Goal: Task Accomplishment & Management: Use online tool/utility

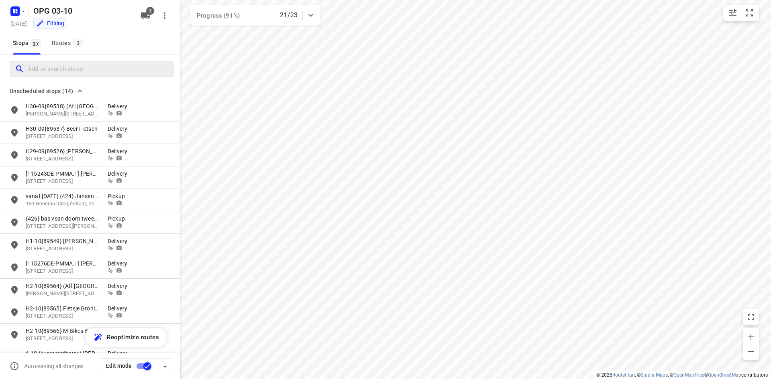
click at [64, 64] on input "Add or search stops" at bounding box center [100, 69] width 145 height 12
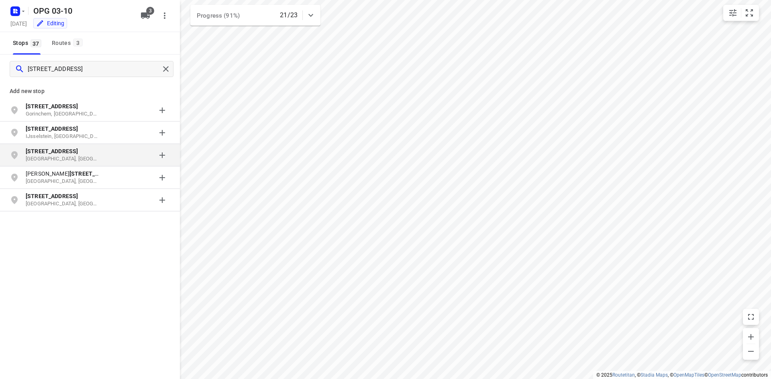
type input "[STREET_ADDRESS]"
click at [67, 152] on p "[STREET_ADDRESS]" at bounding box center [63, 151] width 74 height 8
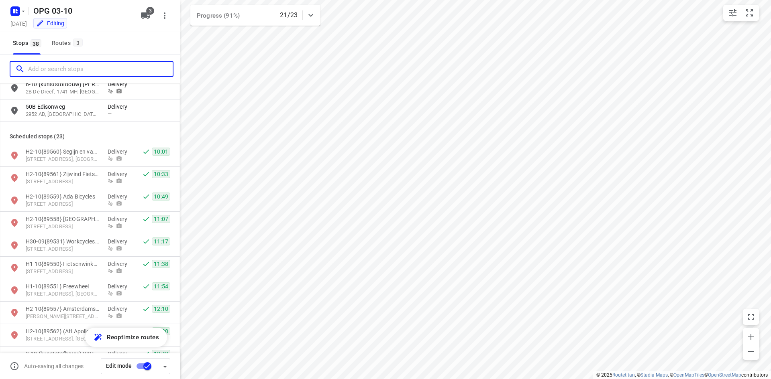
scroll to position [281, 0]
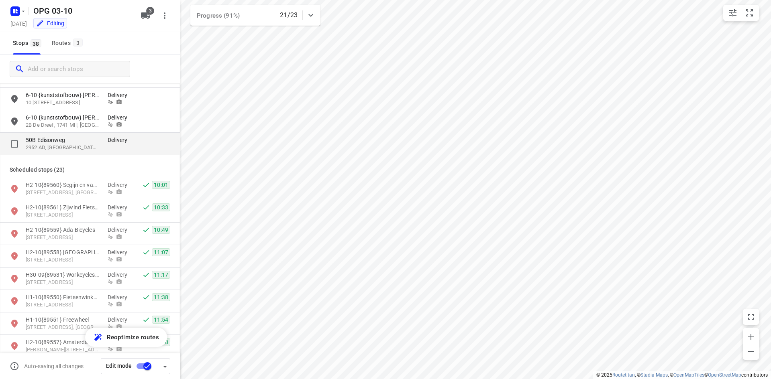
click at [84, 148] on p "2952 AD, [GEOGRAPHIC_DATA], [GEOGRAPHIC_DATA]" at bounding box center [63, 148] width 74 height 8
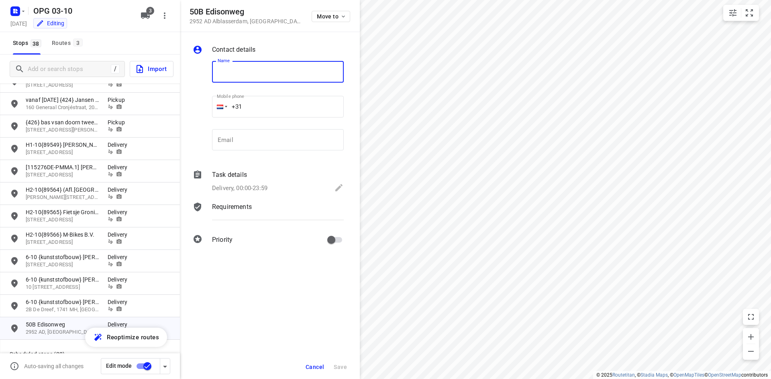
scroll to position [80, 0]
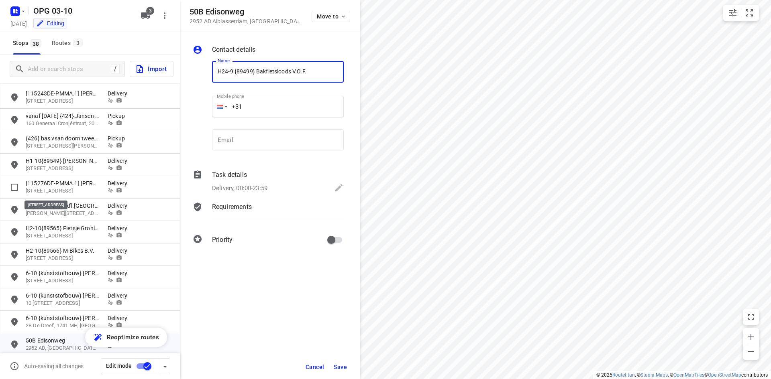
type input "H24-9 {89499} Bakfietsloods V.O.F."
click at [267, 169] on div "Task details Delivery, 00:00-23:59" at bounding box center [277, 182] width 135 height 27
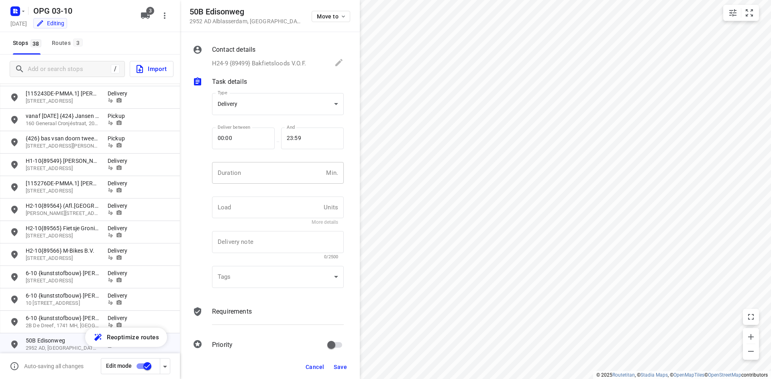
click at [241, 171] on input "number" at bounding box center [267, 173] width 111 height 22
type input "10"
type input "1"
click at [243, 57] on div "Contact details H24-9 {89499} Bakfietsloods V.O.F." at bounding box center [277, 56] width 135 height 27
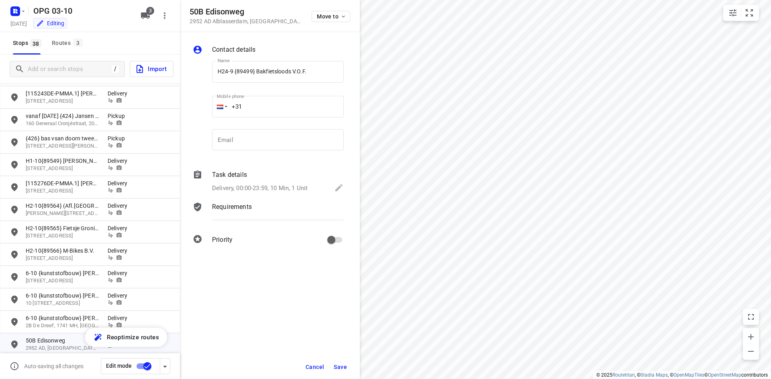
click at [256, 112] on input "+31" at bounding box center [278, 107] width 132 height 22
type input "[PHONE_NUMBER]"
click at [242, 208] on p "Requirements" at bounding box center [232, 207] width 40 height 10
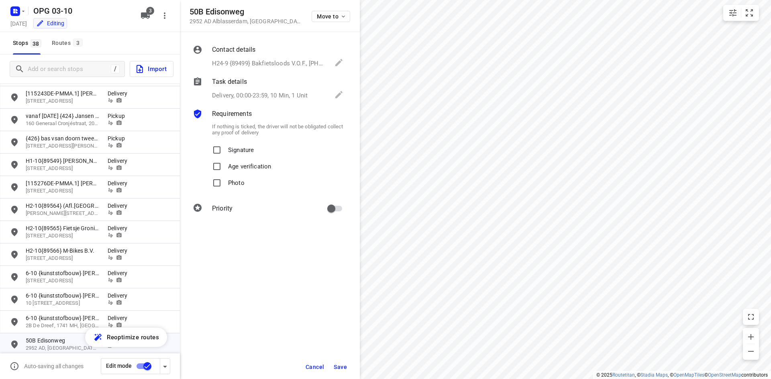
click at [236, 140] on div "If nothing is ticked, the driver will not be obligated collect any proof of del…" at bounding box center [277, 156] width 135 height 74
click at [235, 156] on span "Signature" at bounding box center [241, 150] width 26 height 16
click at [225, 156] on input "Signature" at bounding box center [217, 150] width 16 height 16
checkbox input "true"
click at [232, 180] on p "Photo" at bounding box center [236, 181] width 16 height 12
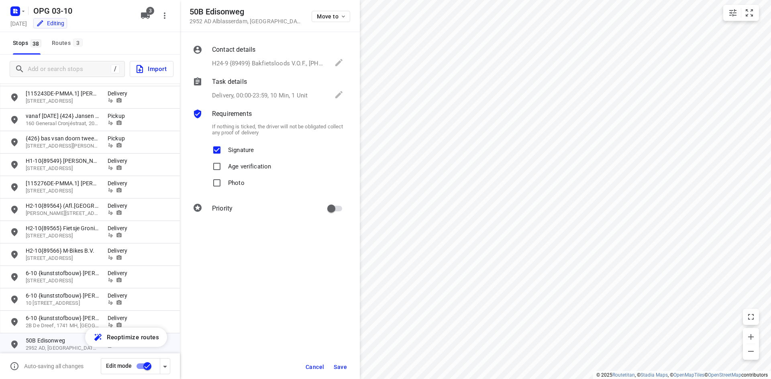
click at [225, 180] on input "Photo" at bounding box center [217, 183] width 16 height 16
checkbox input "true"
click at [340, 210] on input "primary checkbox" at bounding box center [331, 208] width 46 height 15
checkbox input "true"
click at [344, 368] on span "Save" at bounding box center [340, 367] width 13 height 6
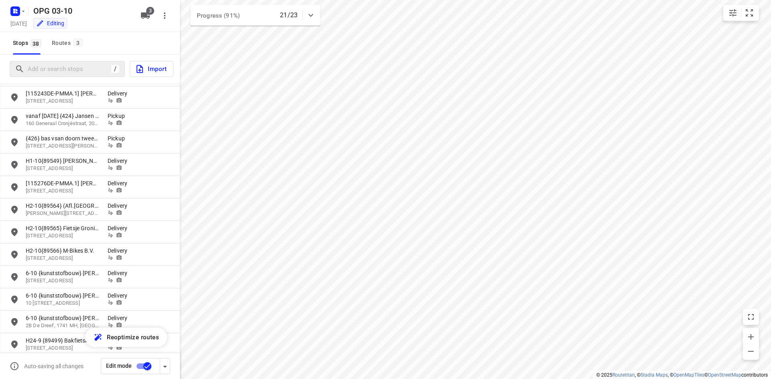
click at [81, 76] on div "/" at bounding box center [67, 69] width 115 height 16
click at [80, 67] on input "Add or search stops" at bounding box center [68, 69] width 80 height 12
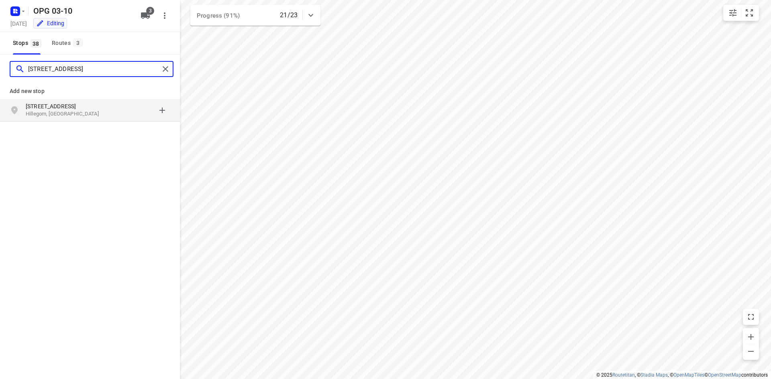
type input "[STREET_ADDRESS]"
click at [94, 114] on p "Hillegom, [GEOGRAPHIC_DATA]" at bounding box center [63, 114] width 74 height 8
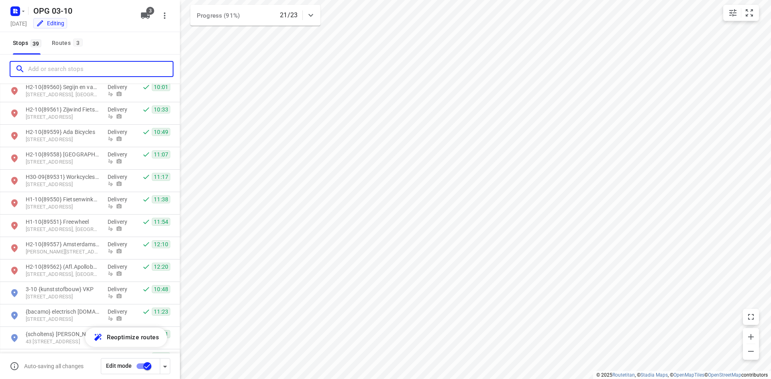
scroll to position [281, 0]
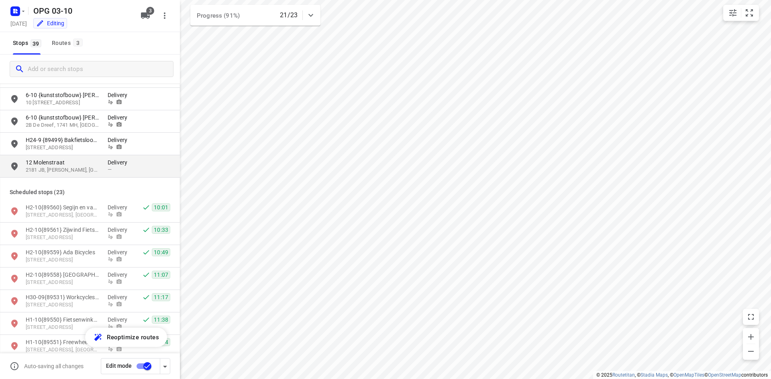
click at [72, 169] on p "2181 JB, [PERSON_NAME], [GEOGRAPHIC_DATA]" at bounding box center [63, 171] width 74 height 8
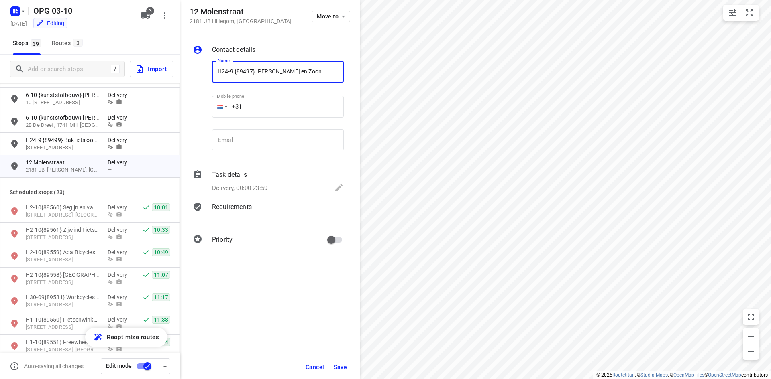
type input "H24-9 {89497} [PERSON_NAME] en Zoon"
click at [278, 110] on input "+31" at bounding box center [278, 107] width 132 height 22
type input "[PHONE_NUMBER]"
click at [236, 178] on p "Task details" at bounding box center [229, 175] width 35 height 10
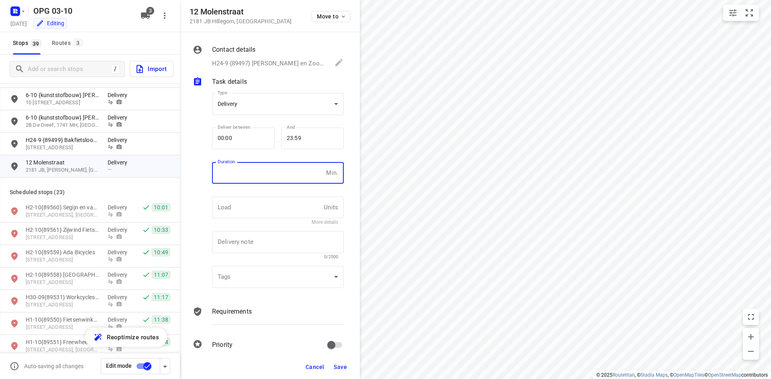
click at [238, 167] on input "number" at bounding box center [267, 173] width 111 height 22
type input "10"
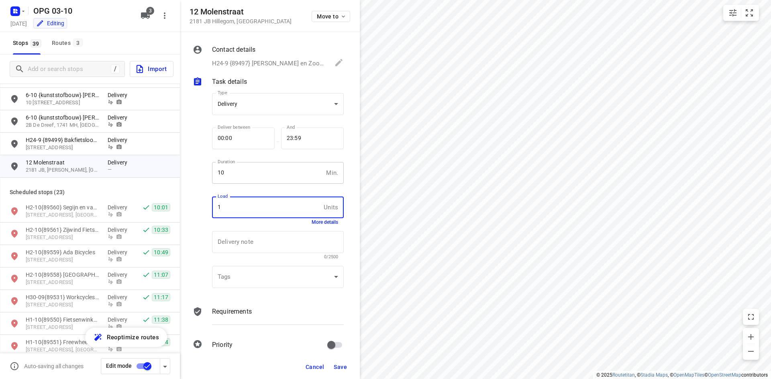
type input "1"
click at [258, 310] on div "Requirements" at bounding box center [278, 312] width 132 height 10
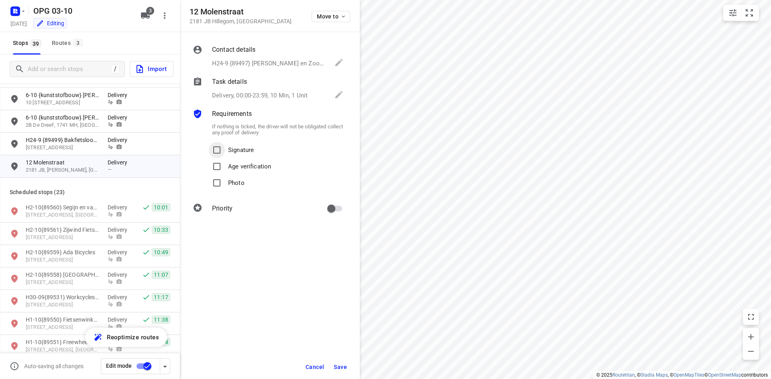
click at [225, 145] on label "Signature" at bounding box center [231, 150] width 45 height 16
click at [225, 145] on input "Signature" at bounding box center [217, 150] width 16 height 16
checkbox input "true"
click at [224, 181] on input "Photo" at bounding box center [217, 183] width 16 height 16
checkbox input "true"
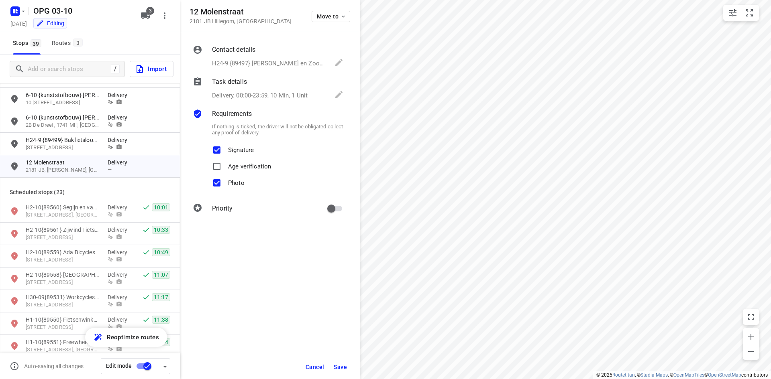
click at [333, 205] on input "primary checkbox" at bounding box center [331, 208] width 46 height 15
checkbox input "true"
click at [340, 371] on button "Save" at bounding box center [340, 367] width 20 height 14
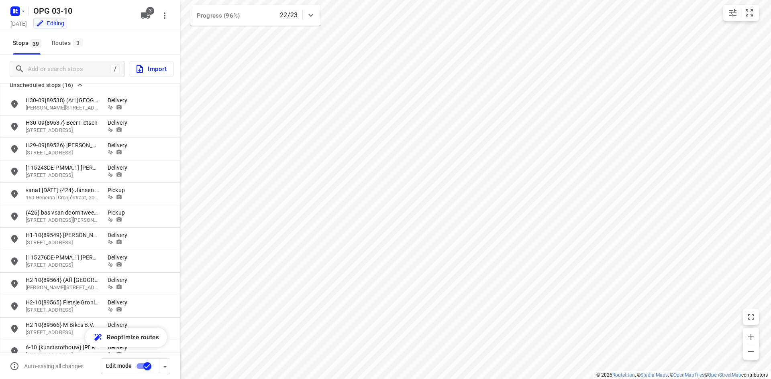
scroll to position [0, 0]
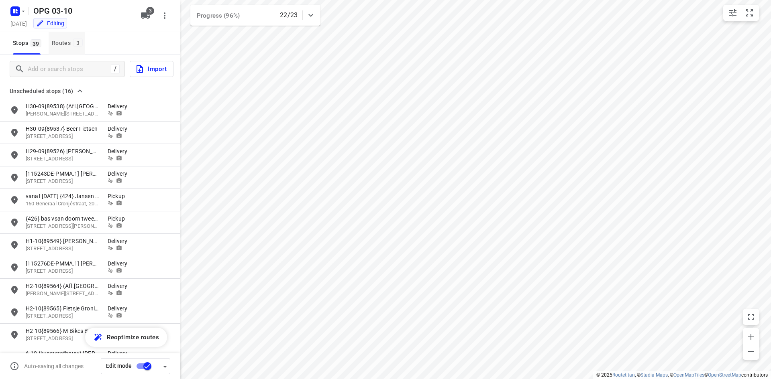
click at [74, 47] on div "Routes 3" at bounding box center [68, 43] width 33 height 10
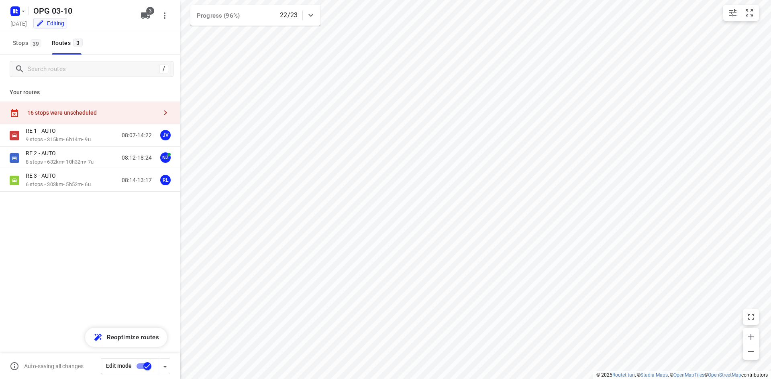
click at [100, 106] on div "16 stops were unscheduled" at bounding box center [90, 113] width 180 height 23
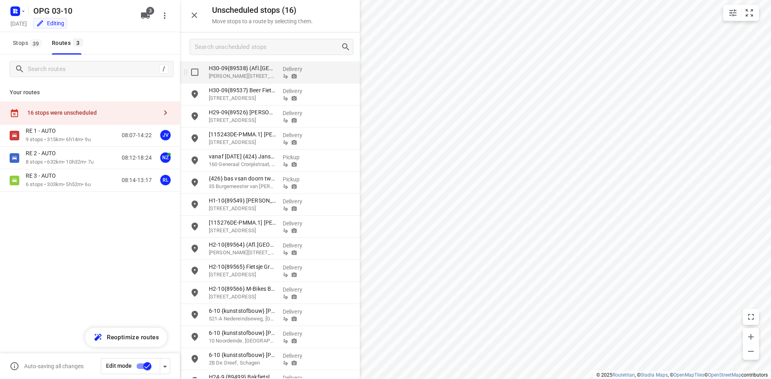
click at [187, 73] on input "grid" at bounding box center [195, 72] width 16 height 16
checkbox input "true"
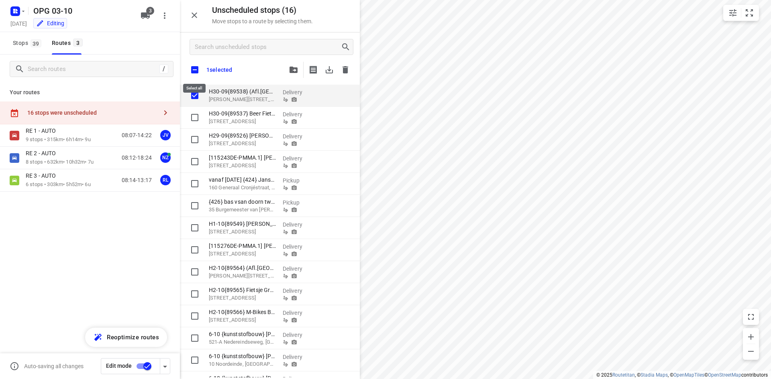
click at [189, 69] on input "checkbox" at bounding box center [194, 69] width 17 height 17
checkbox input "true"
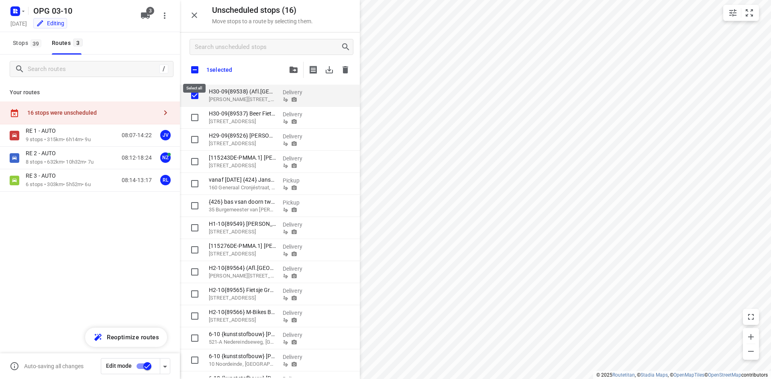
checkbox input "true"
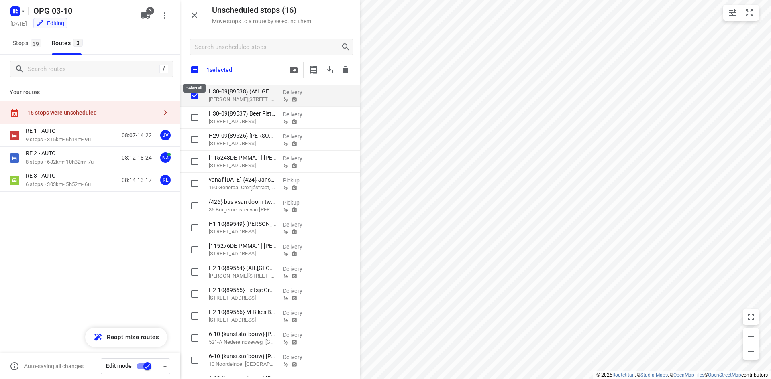
checkbox input "true"
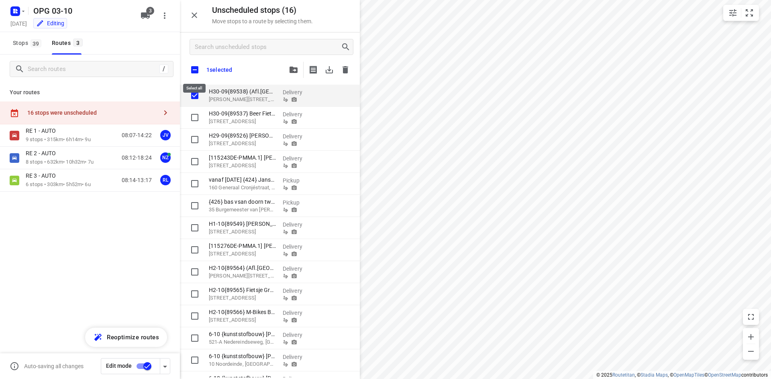
checkbox input "true"
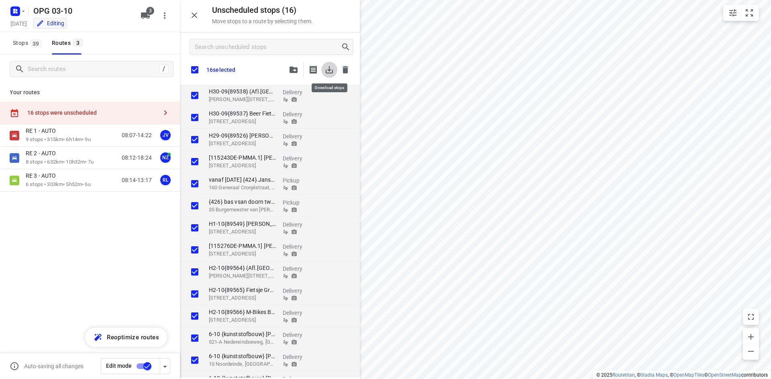
click at [329, 69] on icon "button" at bounding box center [329, 69] width 7 height 7
checkbox input "true"
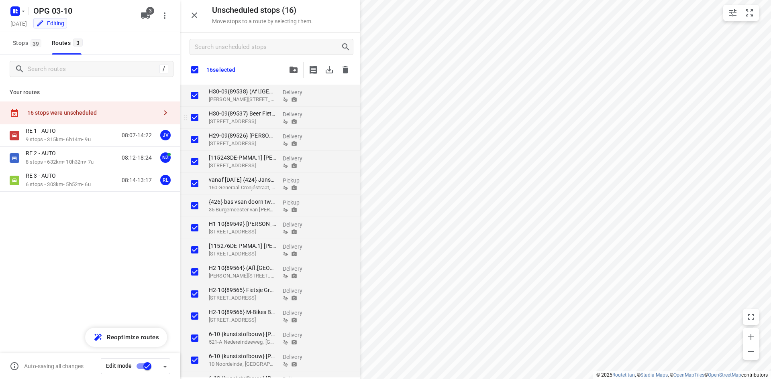
checkbox input "true"
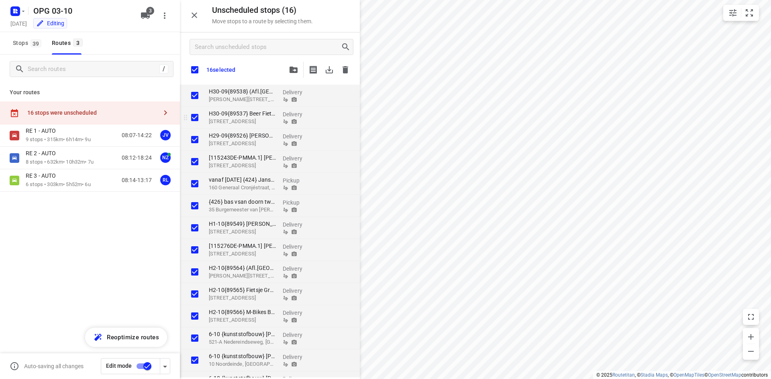
checkbox input "true"
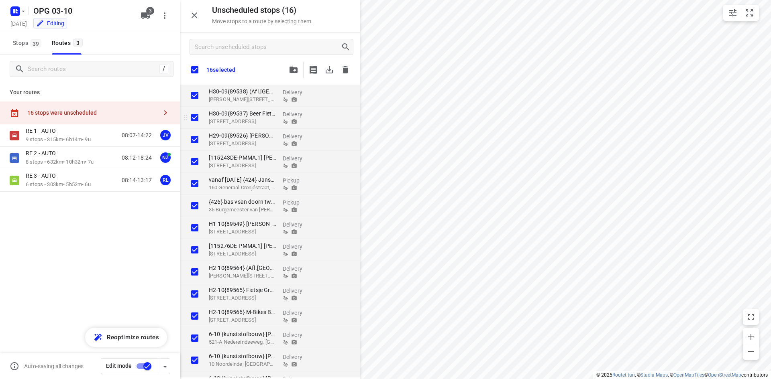
checkbox input "true"
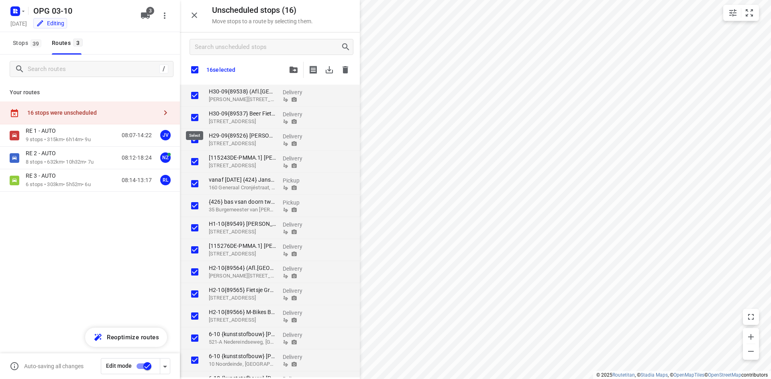
checkbox input "true"
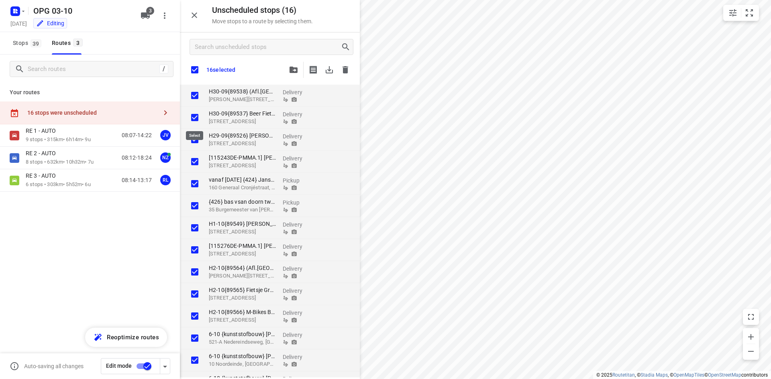
checkbox input "true"
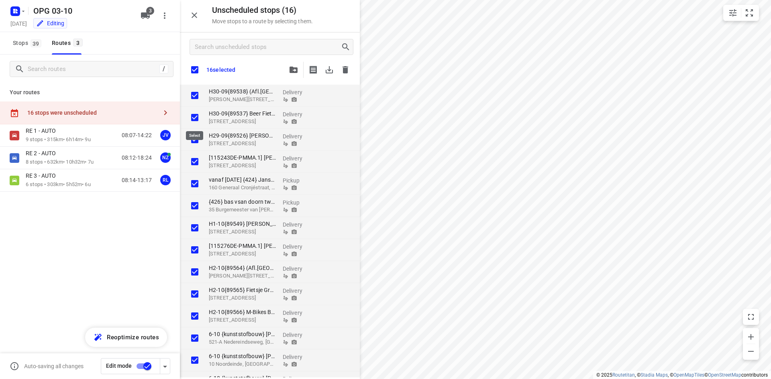
checkbox input "true"
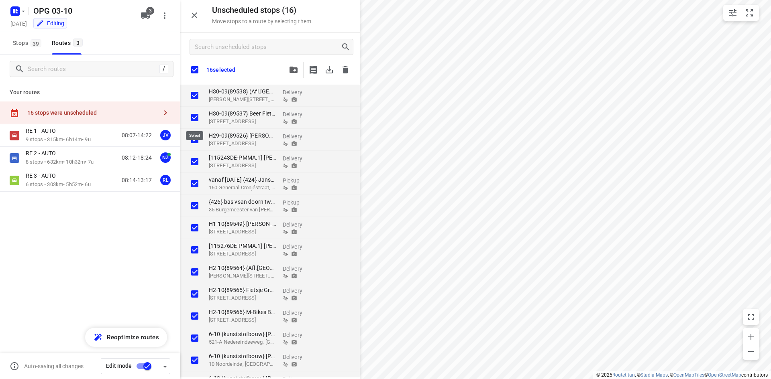
checkbox input "true"
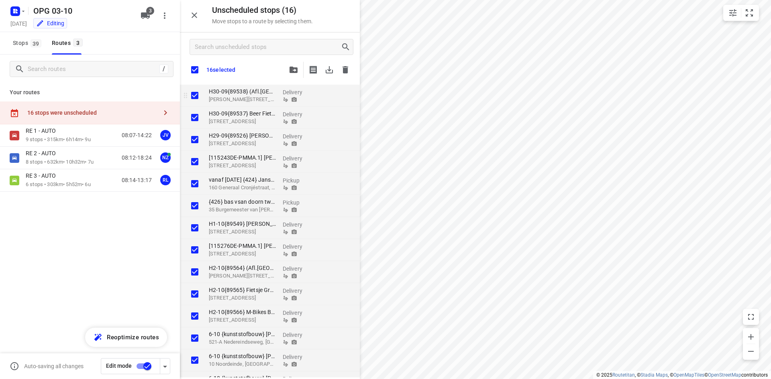
checkbox input "true"
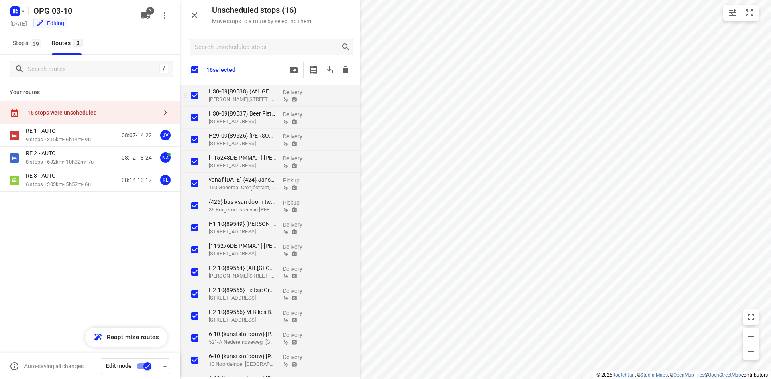
checkbox input "true"
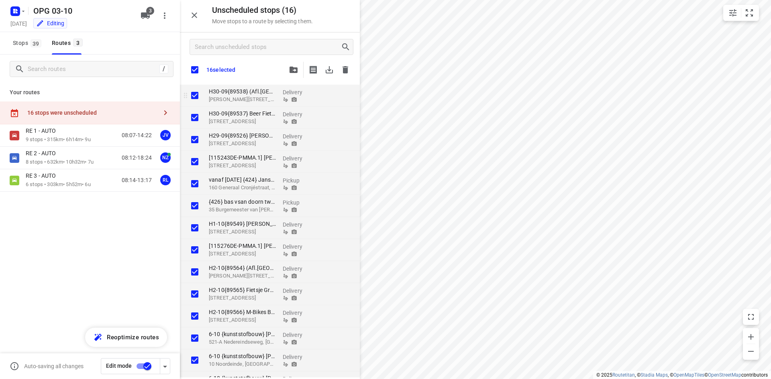
checkbox input "true"
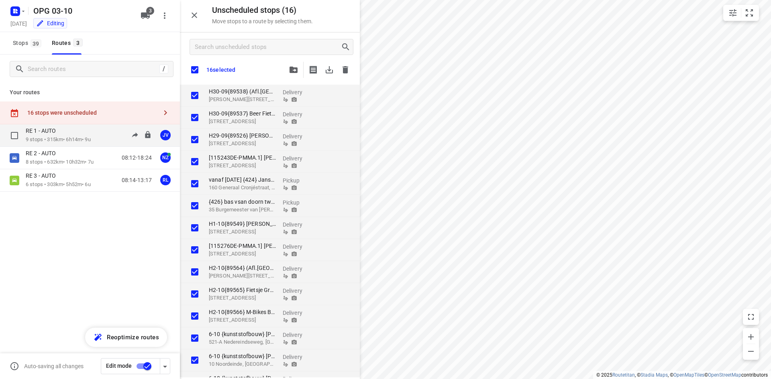
checkbox input "true"
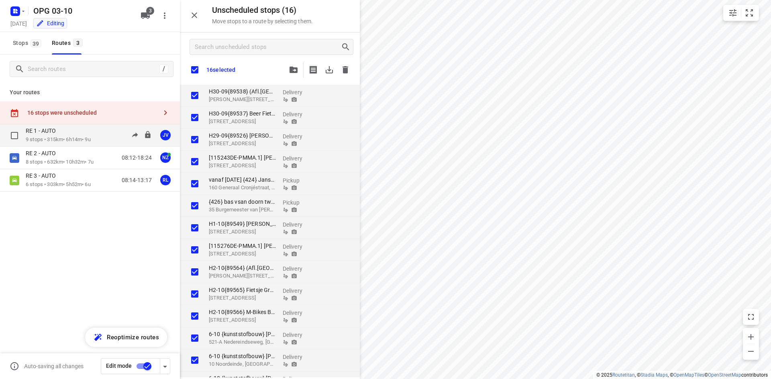
checkbox input "true"
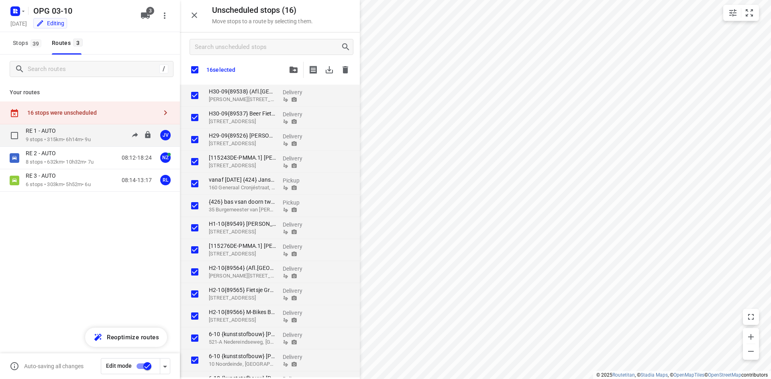
checkbox input "true"
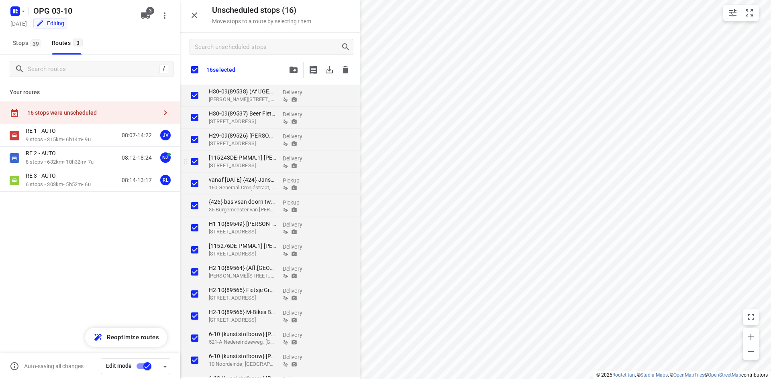
checkbox input "true"
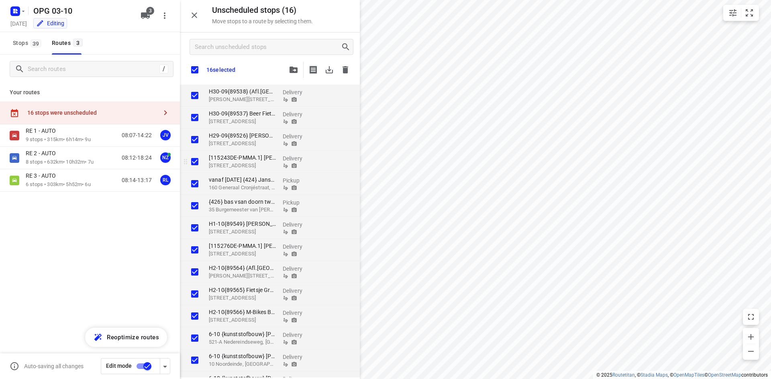
checkbox input "true"
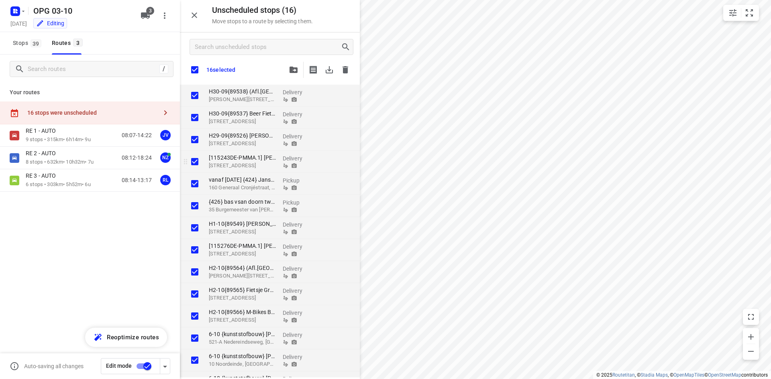
checkbox input "true"
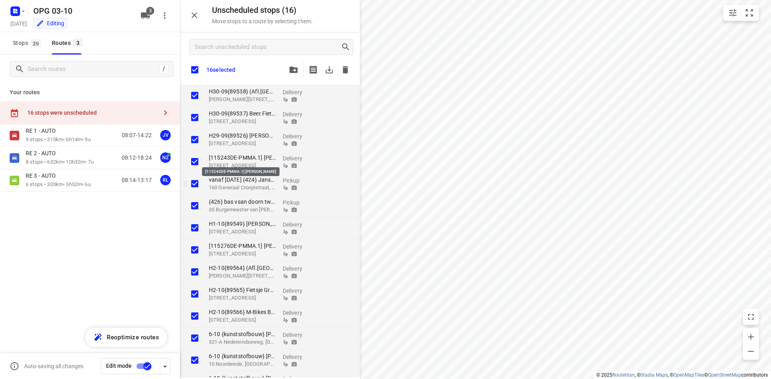
checkbox input "true"
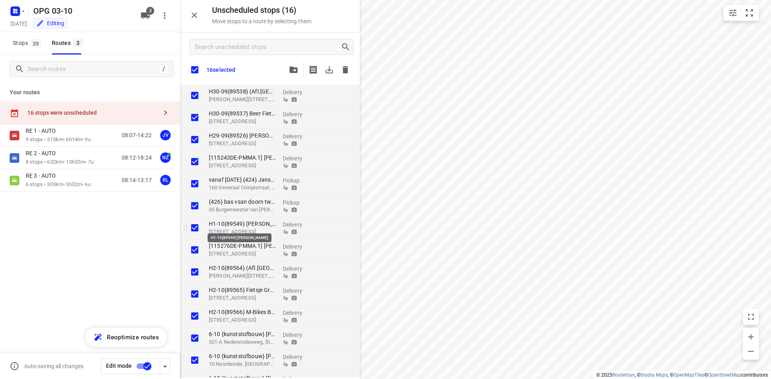
checkbox input "true"
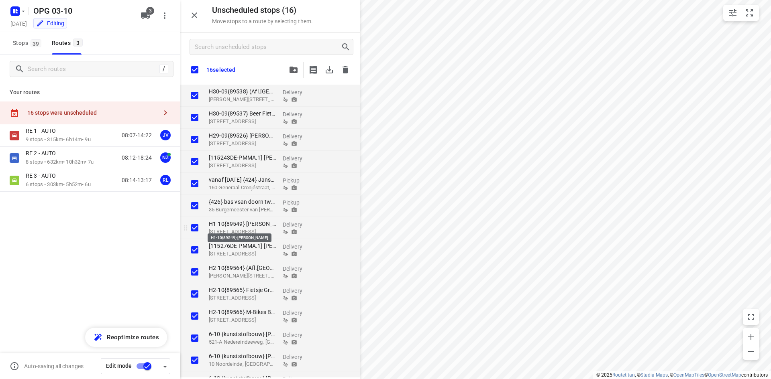
checkbox input "true"
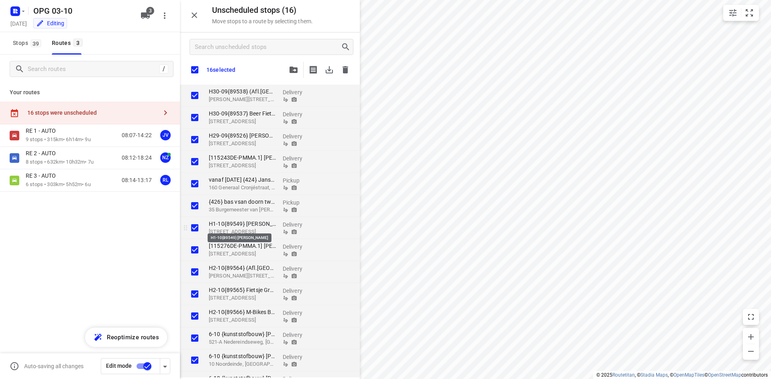
checkbox input "true"
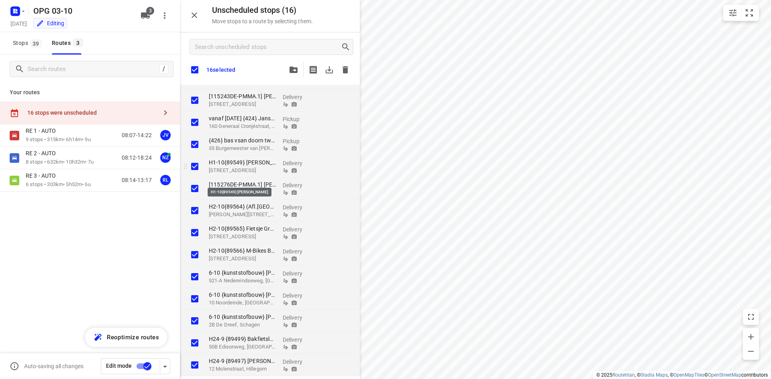
checkbox input "true"
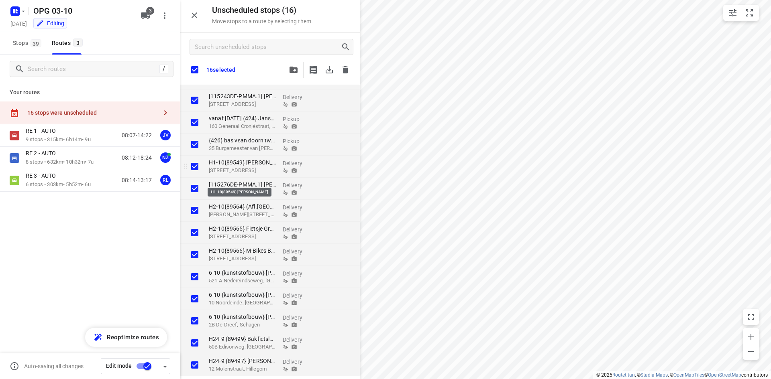
checkbox input "true"
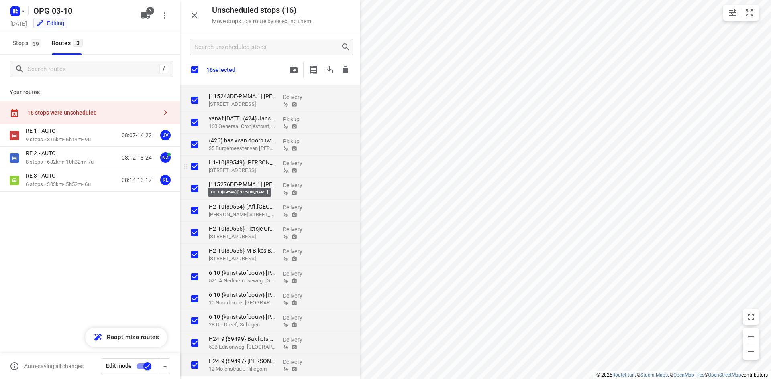
checkbox input "true"
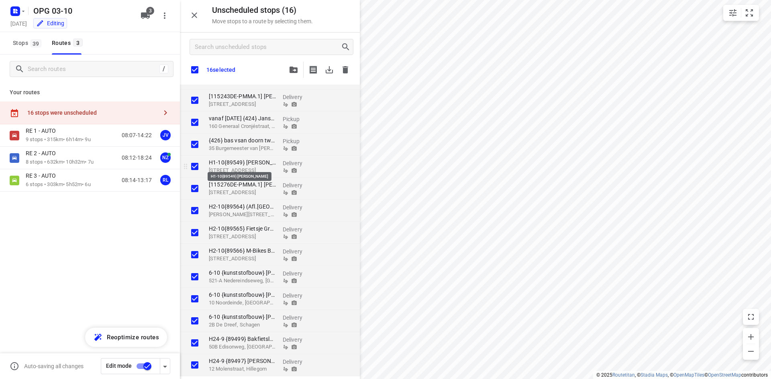
checkbox input "true"
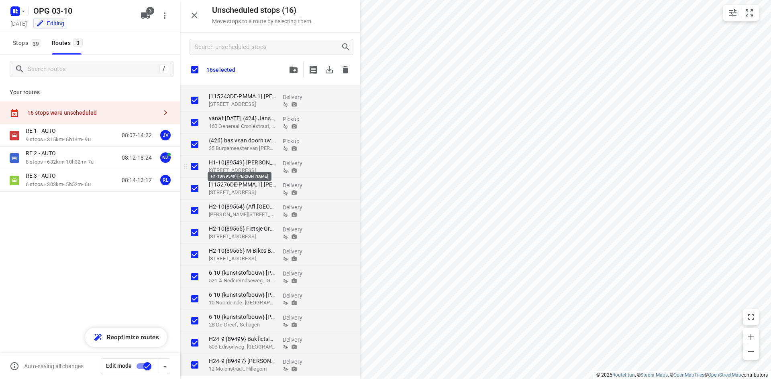
checkbox input "true"
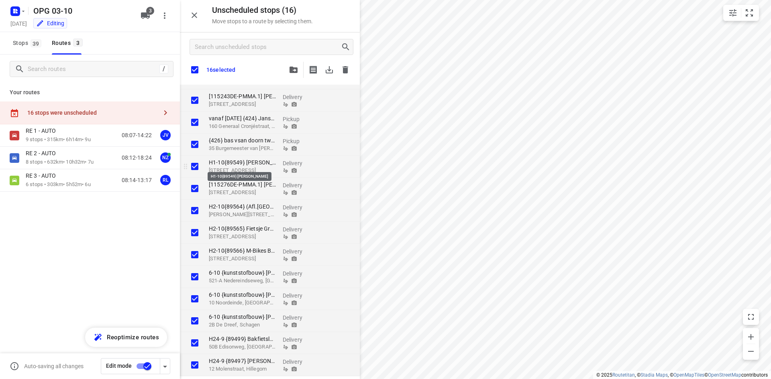
checkbox input "true"
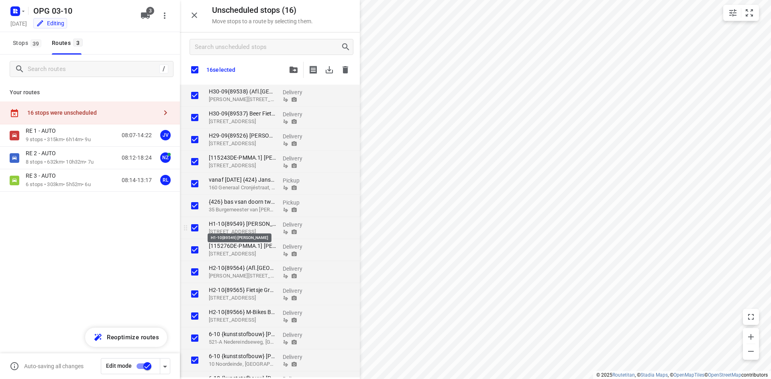
checkbox input "true"
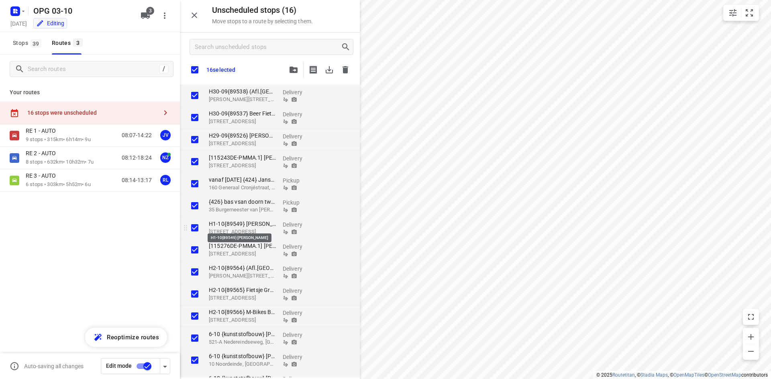
checkbox input "true"
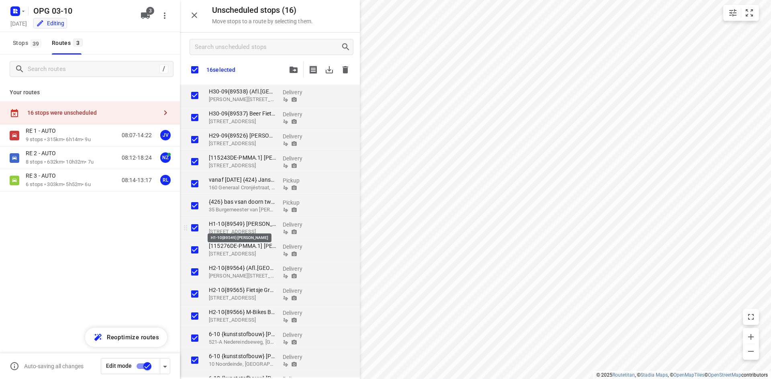
checkbox input "true"
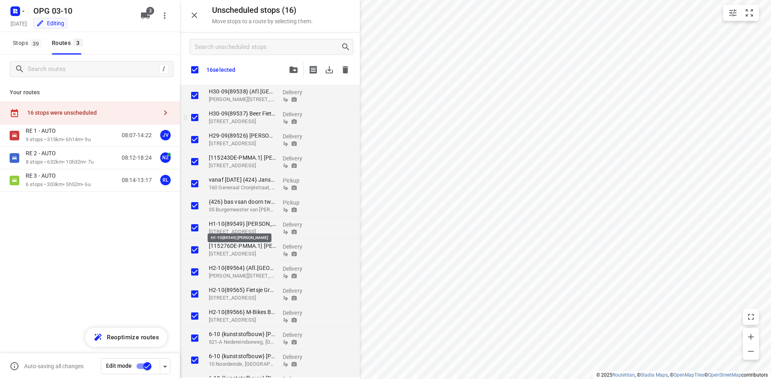
checkbox input "true"
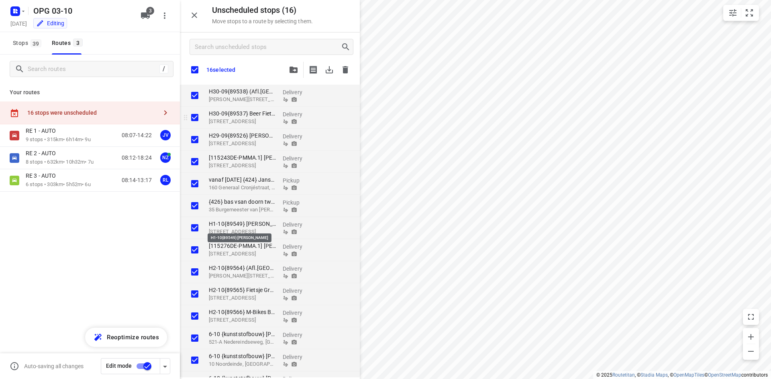
checkbox input "true"
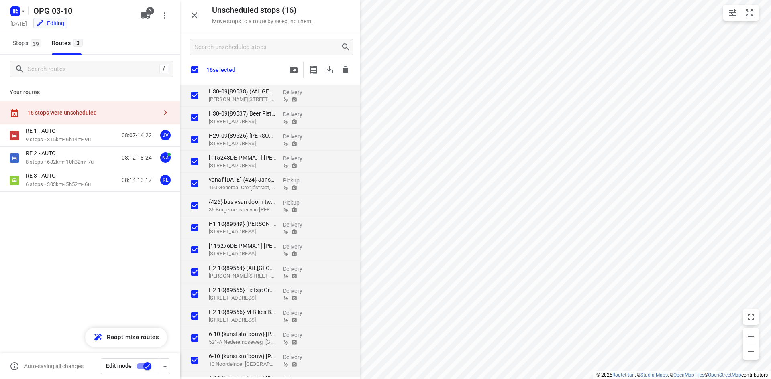
checkbox input "true"
click at [342, 69] on icon "button" at bounding box center [345, 70] width 10 height 10
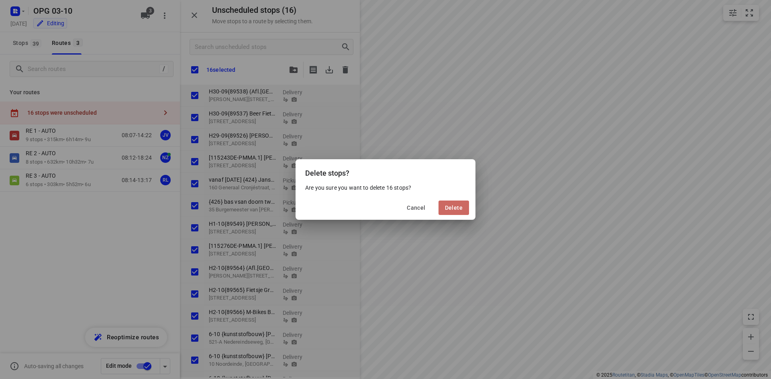
click at [456, 207] on span "Delete" at bounding box center [454, 208] width 18 height 6
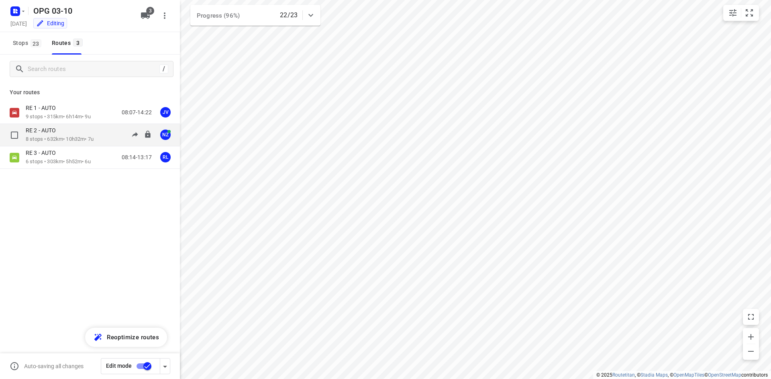
click at [94, 136] on p "8 stops • 632km • 10h32m • 7u" at bounding box center [60, 140] width 68 height 8
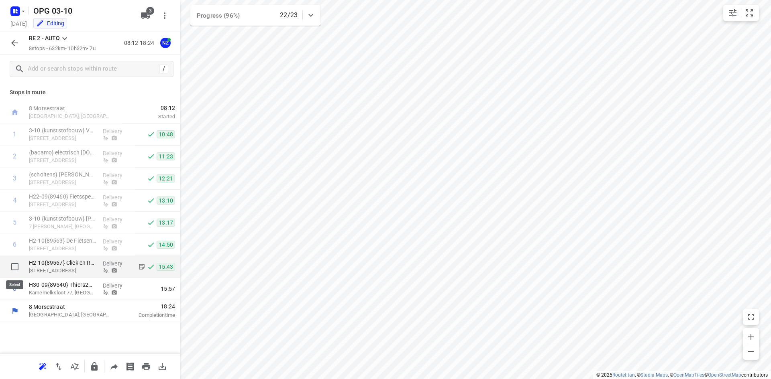
click at [11, 267] on input "checkbox" at bounding box center [15, 267] width 16 height 16
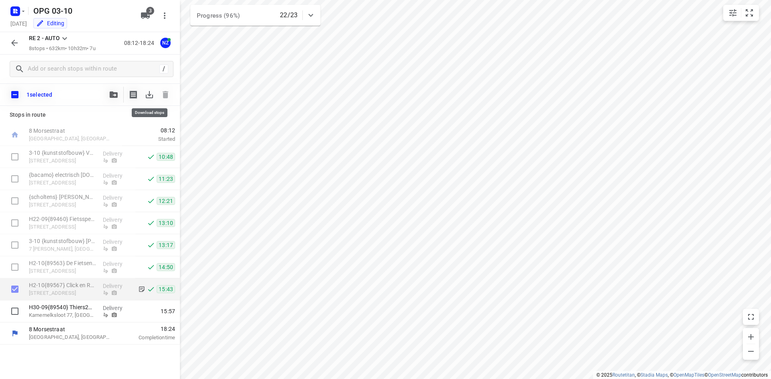
click at [147, 92] on icon "button" at bounding box center [150, 95] width 10 height 10
click at [16, 44] on icon "button" at bounding box center [15, 43] width 10 height 10
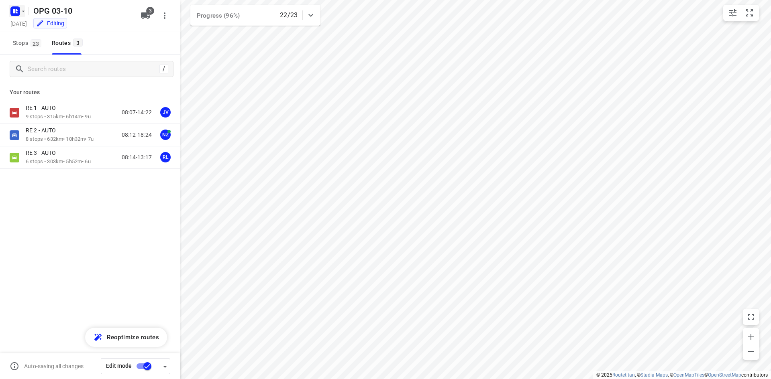
click at [20, 13] on icon "button" at bounding box center [23, 11] width 6 height 6
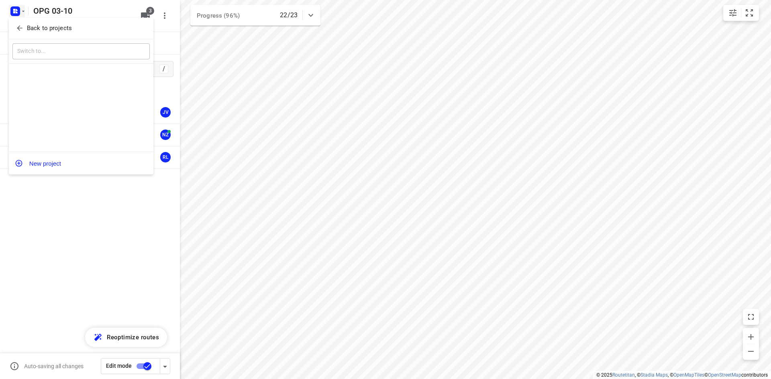
click at [20, 26] on icon "button" at bounding box center [20, 28] width 8 height 8
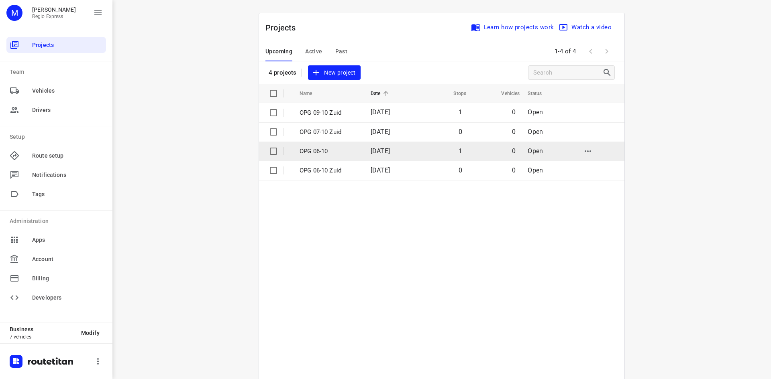
click at [444, 153] on td "1" at bounding box center [442, 151] width 52 height 19
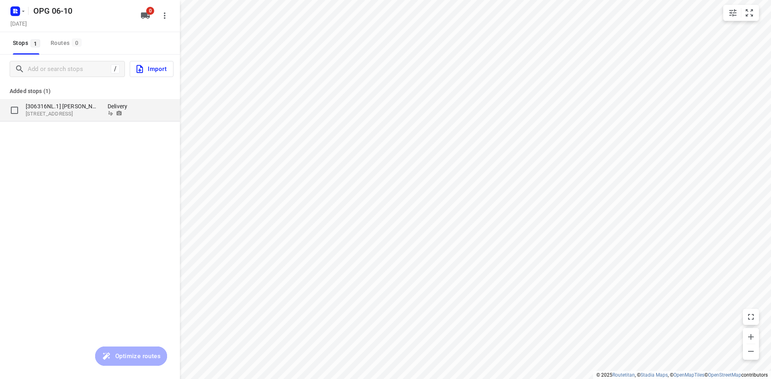
click at [36, 112] on p "[STREET_ADDRESS]" at bounding box center [63, 114] width 74 height 8
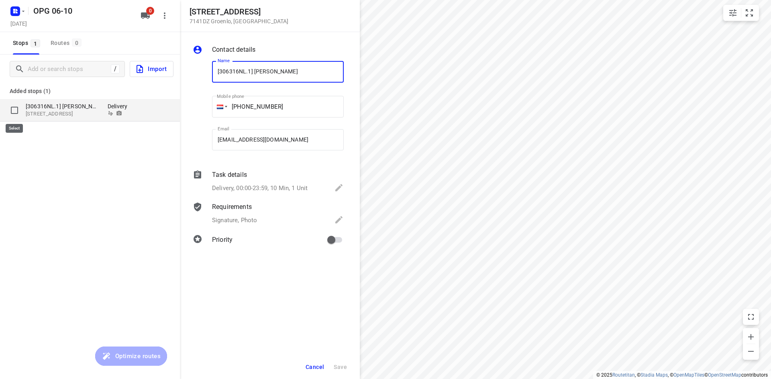
click at [13, 106] on input "grid" at bounding box center [14, 110] width 16 height 16
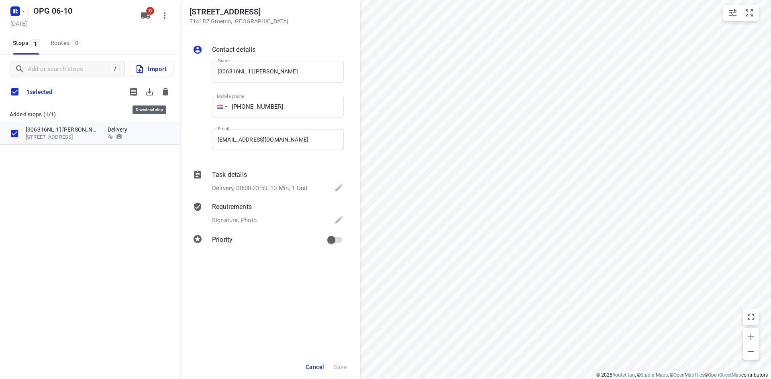
click at [150, 92] on icon "button" at bounding box center [149, 91] width 7 height 7
click at [168, 88] on icon "button" at bounding box center [166, 92] width 10 height 10
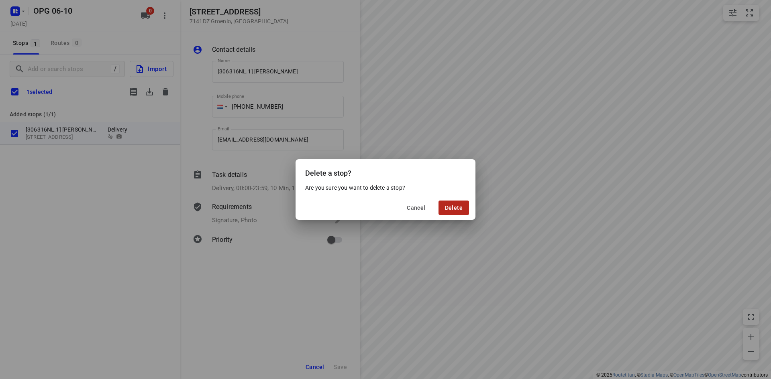
click at [456, 205] on span "Delete" at bounding box center [454, 208] width 18 height 6
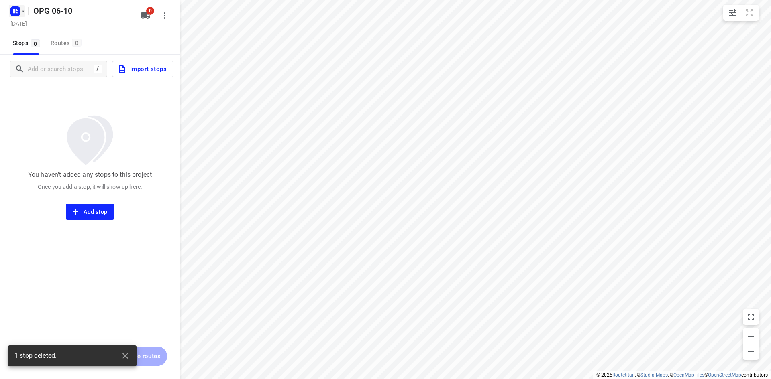
click at [14, 11] on icon "button" at bounding box center [14, 12] width 2 height 2
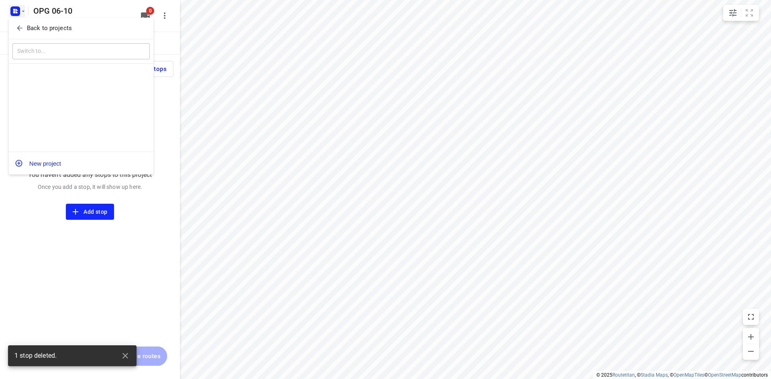
click at [21, 25] on icon "button" at bounding box center [20, 28] width 8 height 8
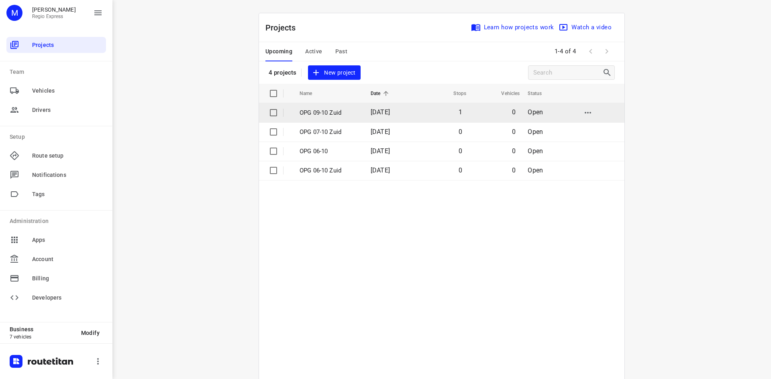
click at [398, 116] on td "[DATE]" at bounding box center [390, 112] width 52 height 19
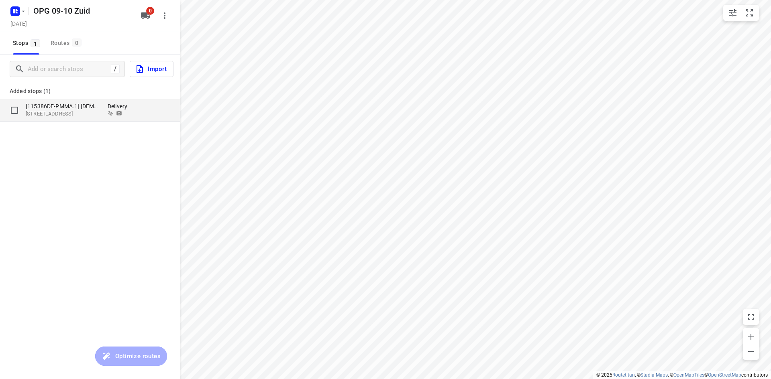
click at [15, 108] on input "grid" at bounding box center [14, 110] width 16 height 16
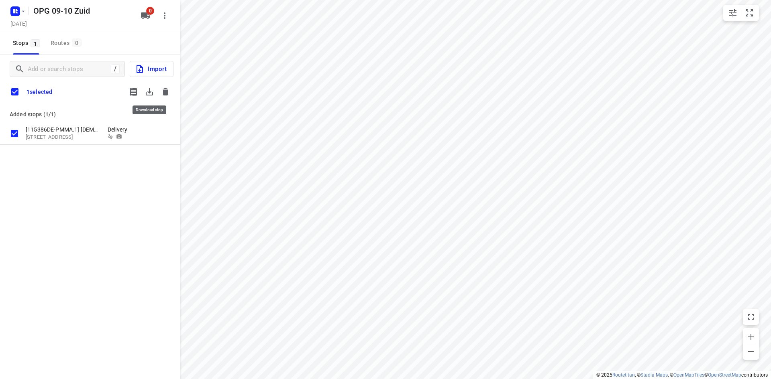
click at [148, 95] on icon "button" at bounding box center [149, 91] width 7 height 7
click at [167, 90] on icon "button" at bounding box center [166, 91] width 6 height 7
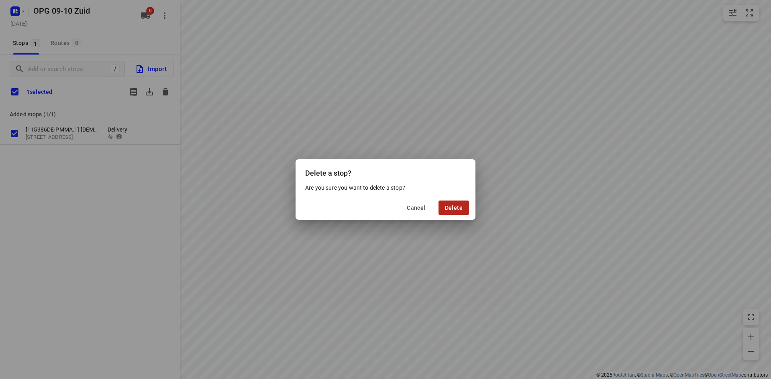
click at [447, 205] on span "Delete" at bounding box center [454, 208] width 18 height 6
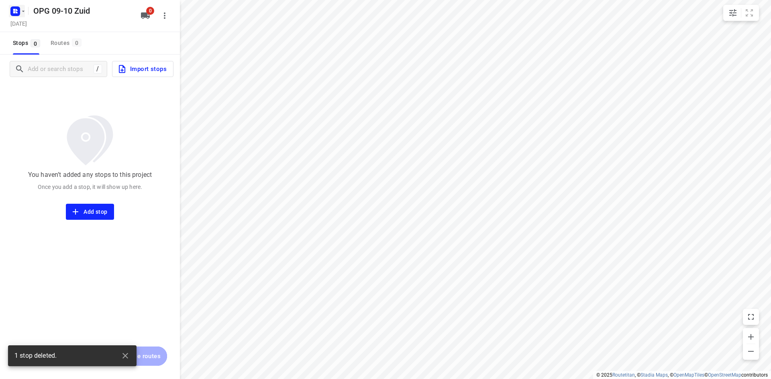
click at [16, 16] on icon "button" at bounding box center [15, 11] width 13 height 13
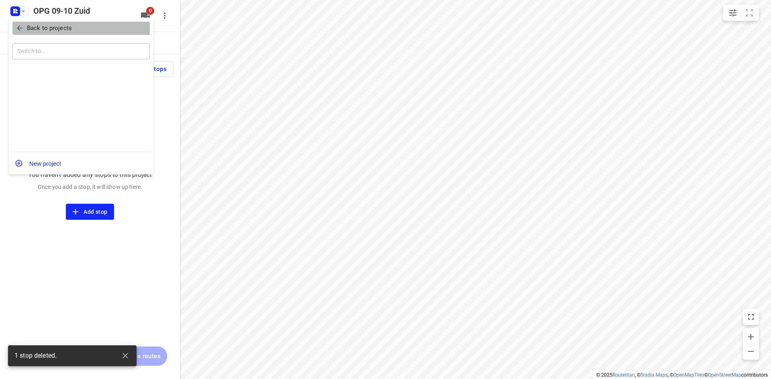
click at [16, 29] on icon "button" at bounding box center [20, 28] width 8 height 8
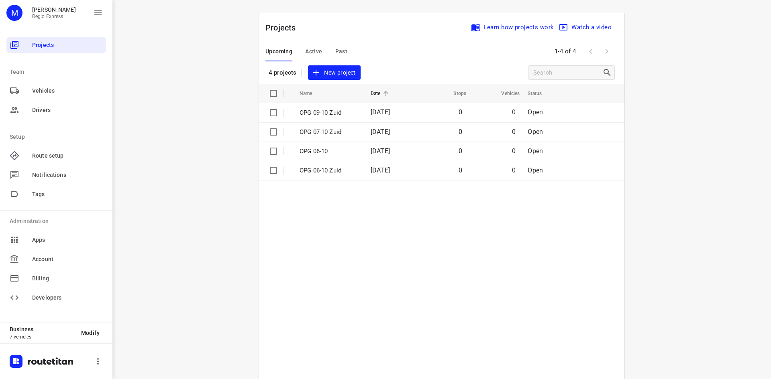
click at [312, 58] on button "Active" at bounding box center [313, 51] width 17 height 19
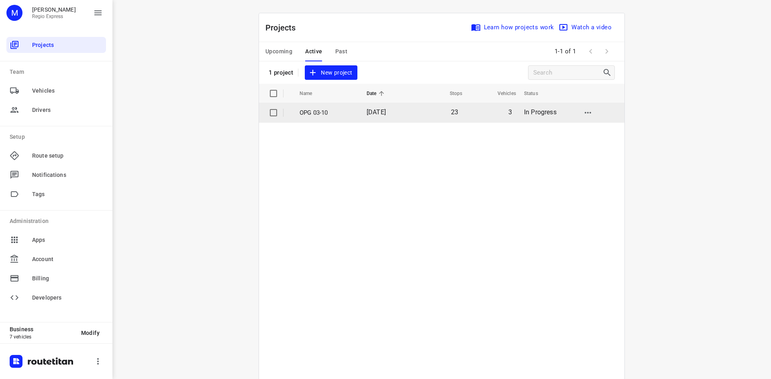
click at [340, 116] on p "OPG 03-10" at bounding box center [326, 112] width 55 height 9
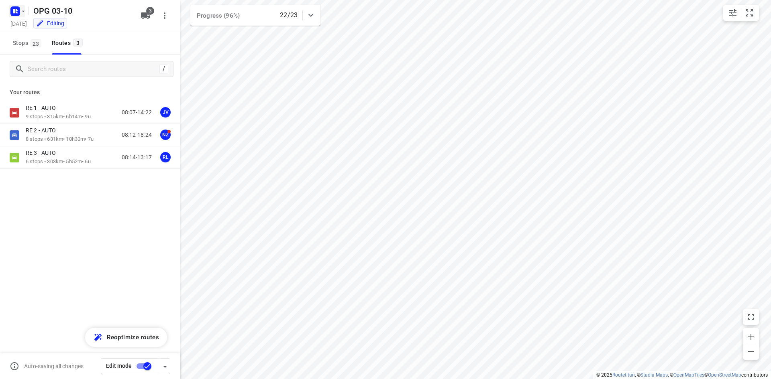
click at [16, 6] on icon "button" at bounding box center [15, 11] width 13 height 13
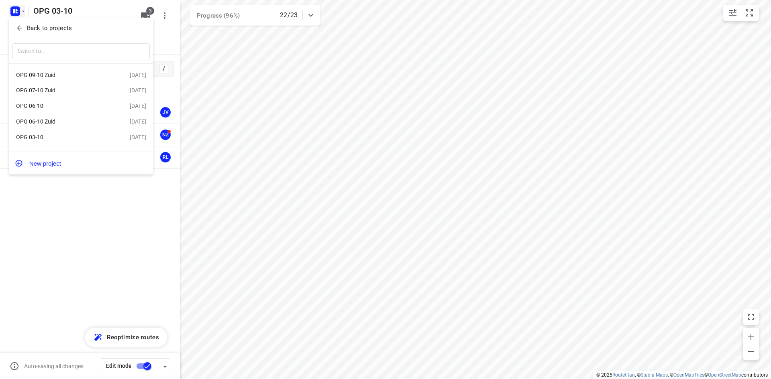
click at [452, 139] on div at bounding box center [385, 189] width 771 height 379
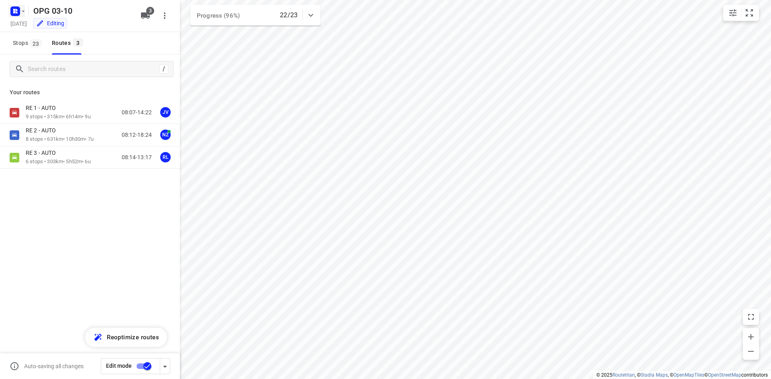
click at [20, 12] on rect "button" at bounding box center [15, 11] width 10 height 10
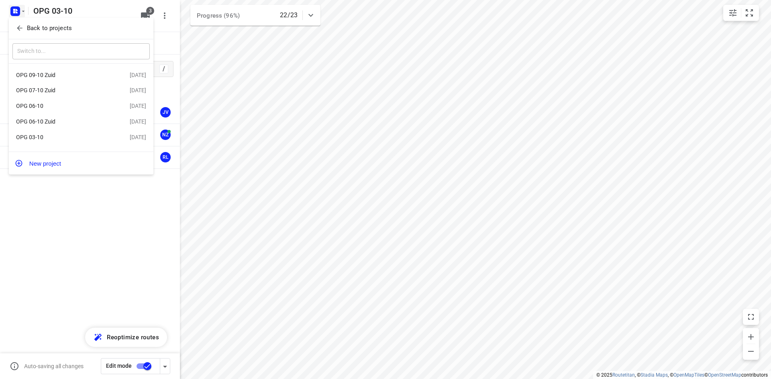
click at [27, 29] on p "Back to projects" at bounding box center [49, 28] width 45 height 9
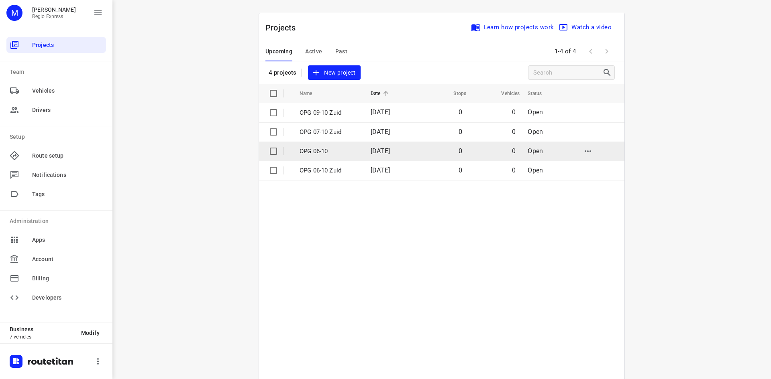
click at [464, 154] on td "0" at bounding box center [442, 151] width 52 height 19
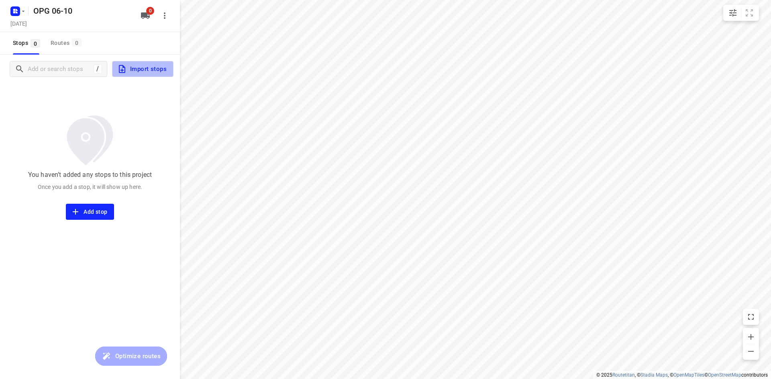
click at [150, 72] on span "Import stops" at bounding box center [141, 69] width 49 height 10
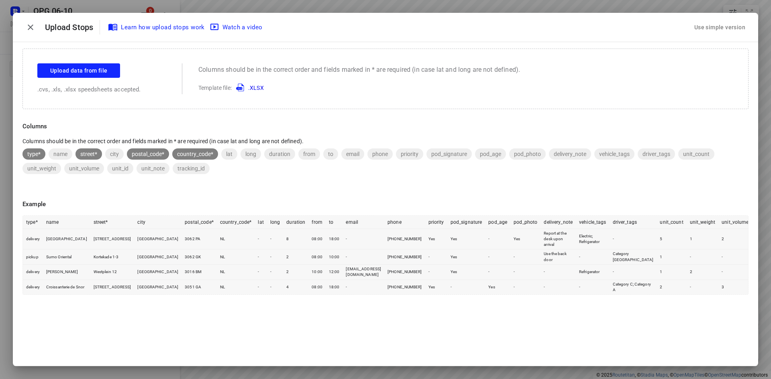
click at [703, 21] on div "Use simple version" at bounding box center [719, 27] width 54 height 13
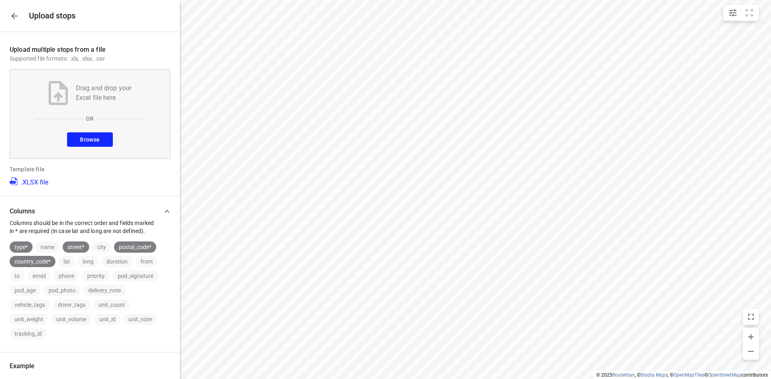
click at [74, 130] on div "Drag and drop your Excel file here OR Browse" at bounding box center [90, 114] width 161 height 90
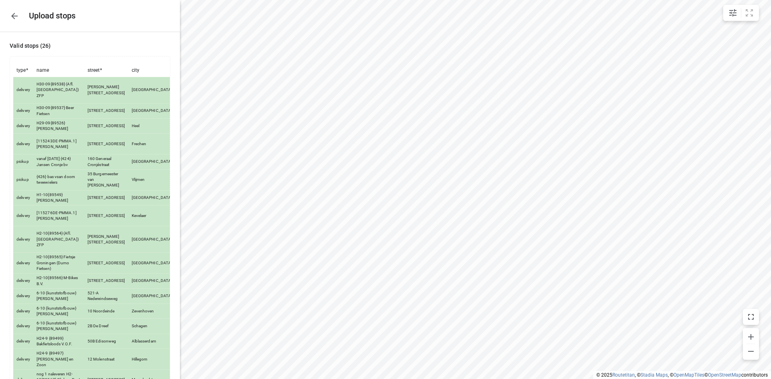
scroll to position [293, 0]
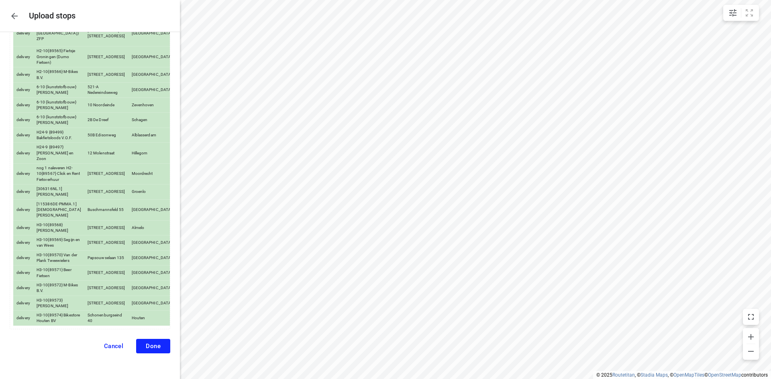
click at [154, 342] on button "Done" at bounding box center [153, 346] width 34 height 14
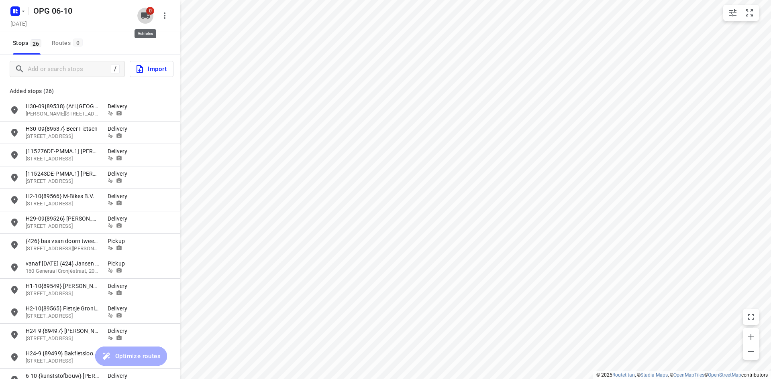
click at [145, 16] on icon "button" at bounding box center [145, 15] width 9 height 6
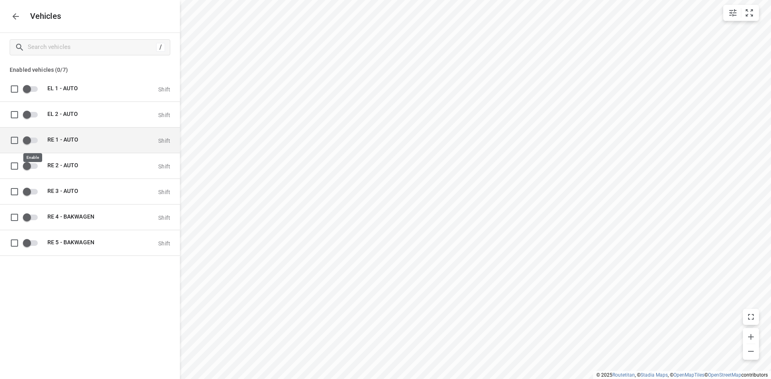
click at [27, 144] on input "grid" at bounding box center [27, 139] width 46 height 15
drag, startPoint x: 16, startPoint y: 18, endPoint x: 43, endPoint y: 62, distance: 52.1
click at [16, 18] on icon "button" at bounding box center [16, 17] width 10 height 10
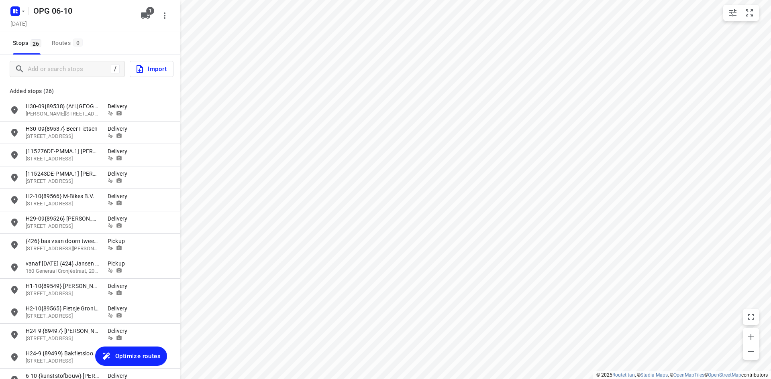
click at [127, 357] on span "Optimize routes" at bounding box center [137, 356] width 45 height 10
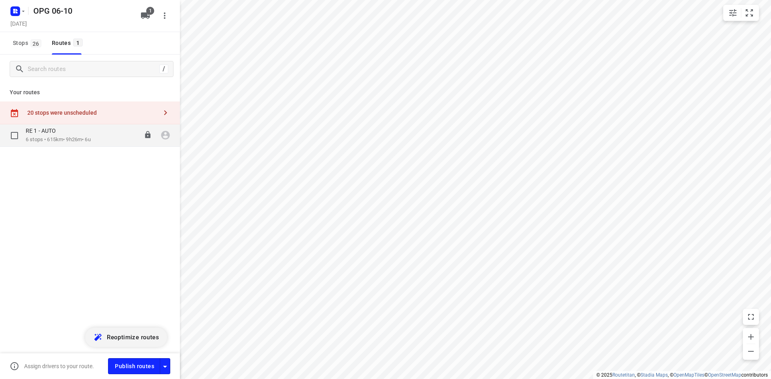
click at [70, 136] on p "6 stops • 615km • 9h26m • 6u" at bounding box center [58, 140] width 65 height 8
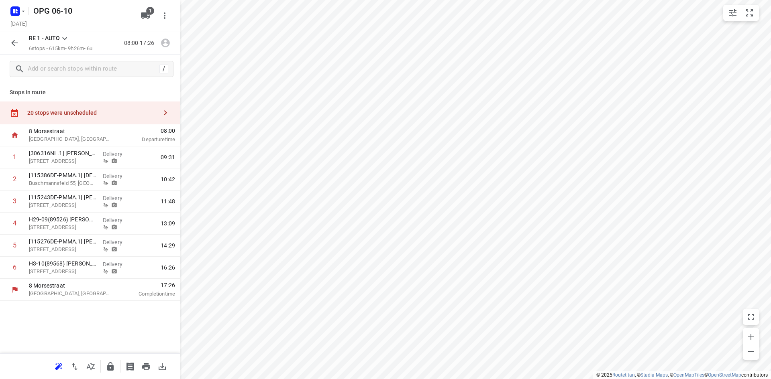
click at [16, 41] on icon "button" at bounding box center [15, 43] width 10 height 10
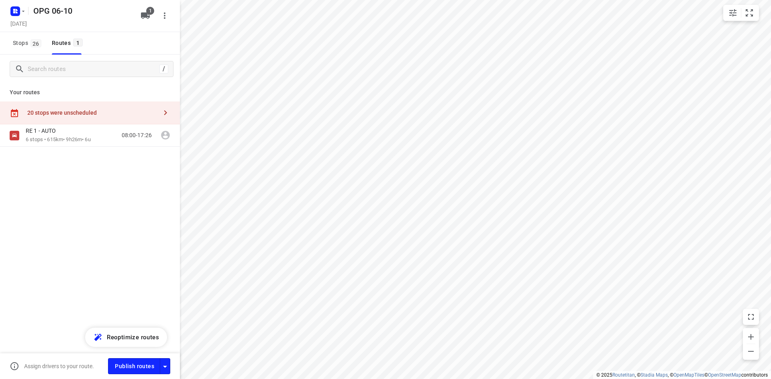
click at [117, 115] on div "20 stops were unscheduled" at bounding box center [92, 113] width 130 height 6
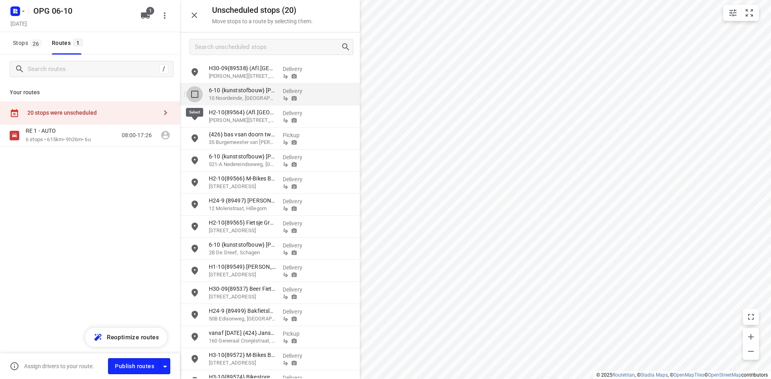
click at [197, 94] on input "grid" at bounding box center [195, 94] width 16 height 16
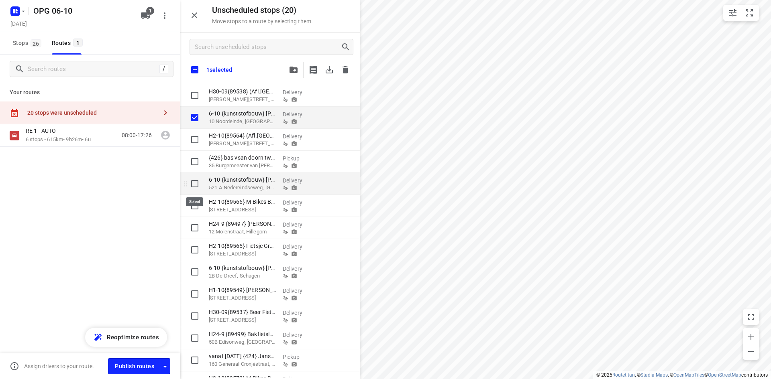
click at [189, 189] on input "grid" at bounding box center [195, 184] width 16 height 16
click at [192, 270] on input "grid" at bounding box center [195, 272] width 16 height 16
click at [297, 66] on button "button" at bounding box center [293, 70] width 16 height 16
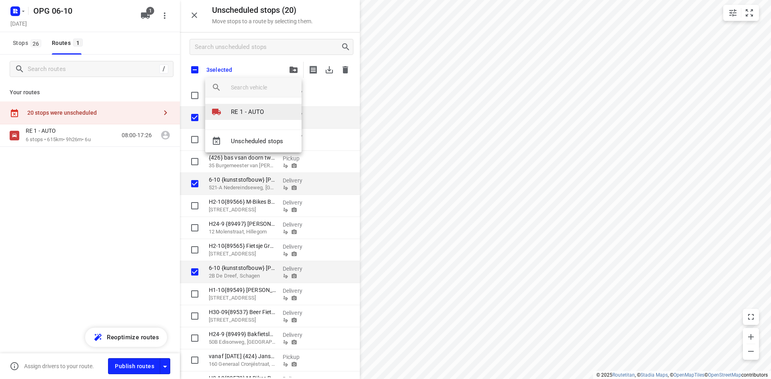
click at [254, 110] on p "RE 1 - AUTO" at bounding box center [247, 112] width 33 height 9
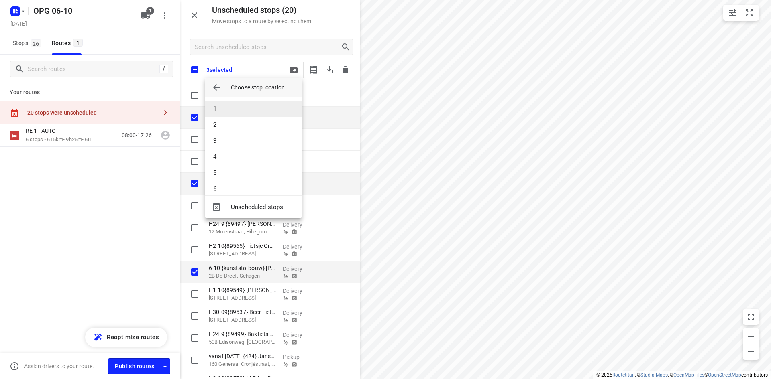
click at [243, 111] on li "1" at bounding box center [253, 109] width 96 height 16
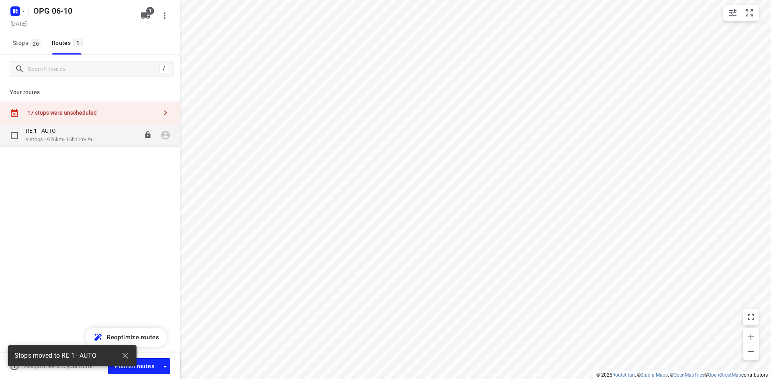
click at [81, 134] on div "RE 1 - AUTO" at bounding box center [60, 131] width 68 height 9
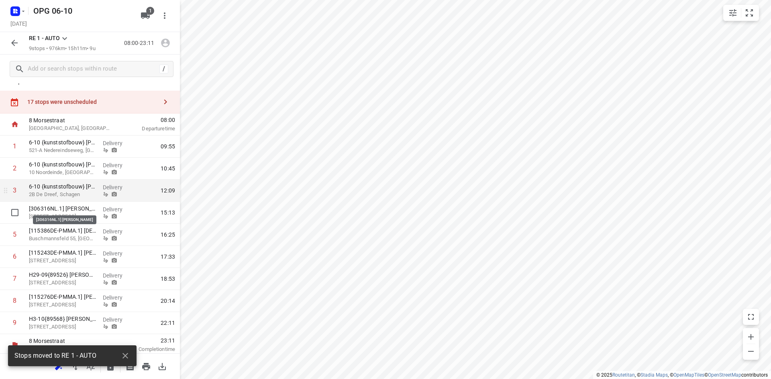
scroll to position [14, 0]
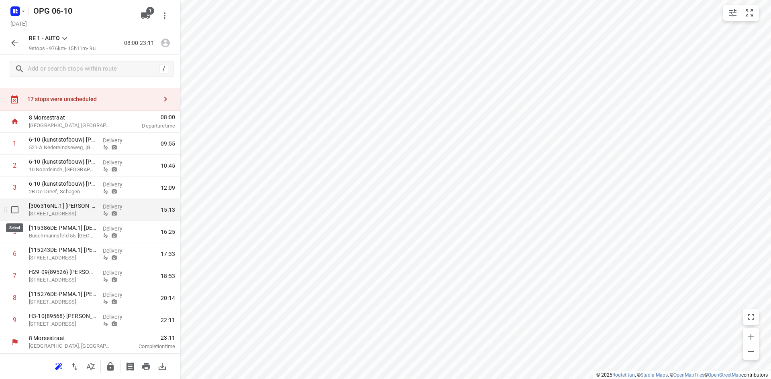
click at [11, 211] on input "checkbox" at bounding box center [15, 210] width 16 height 16
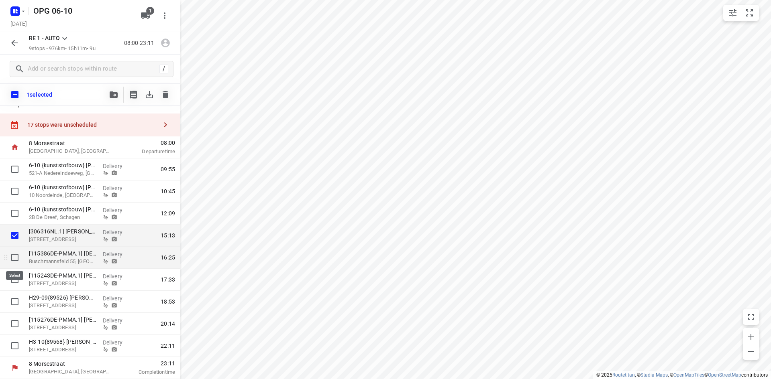
click at [16, 253] on input "checkbox" at bounding box center [15, 258] width 16 height 16
click at [18, 282] on input "checkbox" at bounding box center [15, 280] width 16 height 16
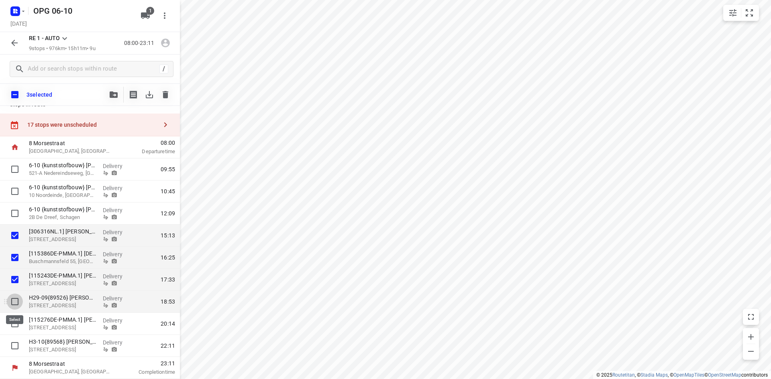
click at [17, 304] on input "checkbox" at bounding box center [15, 302] width 16 height 16
click at [15, 326] on input "checkbox" at bounding box center [15, 324] width 16 height 16
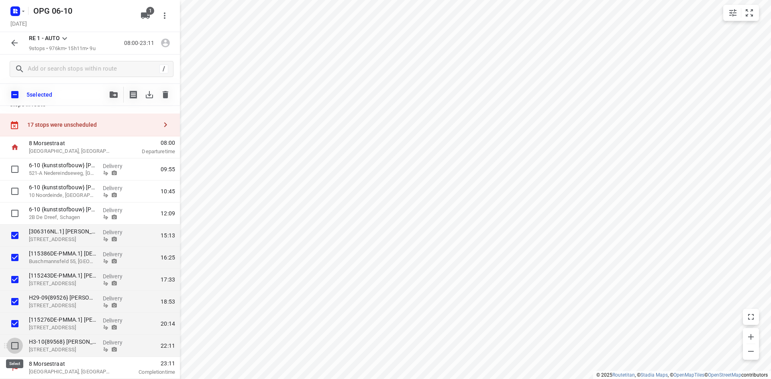
click at [22, 344] on input "checkbox" at bounding box center [15, 346] width 16 height 16
click at [112, 95] on icon "button" at bounding box center [114, 95] width 8 height 6
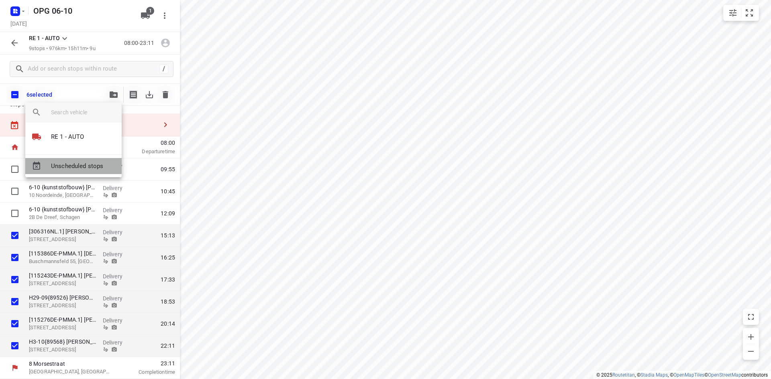
click at [92, 163] on span "Unscheduled stops" at bounding box center [83, 166] width 64 height 9
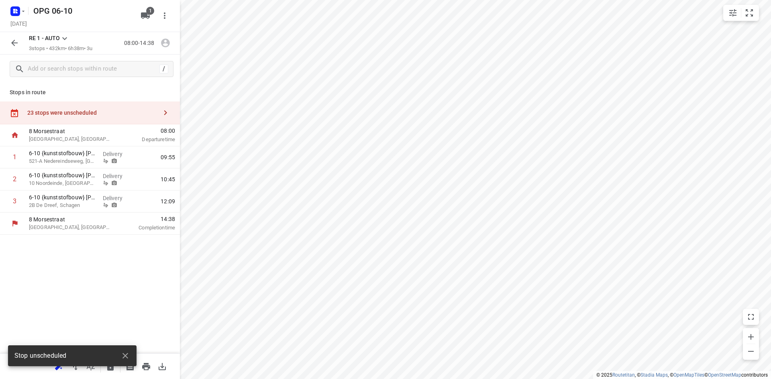
scroll to position [0, 0]
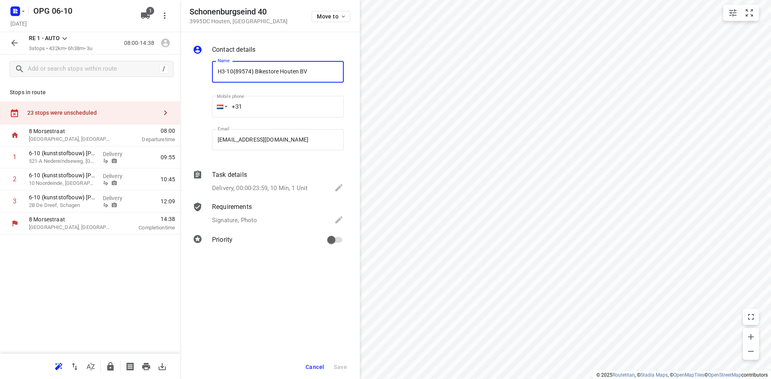
click at [318, 368] on span "Cancel" at bounding box center [314, 367] width 18 height 6
click at [329, 15] on span "Move to" at bounding box center [332, 16] width 30 height 6
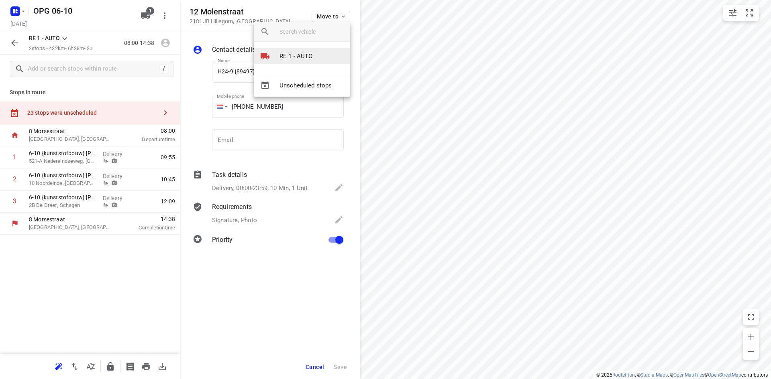
click at [306, 51] on li "RE 1 - AUTO" at bounding box center [302, 56] width 96 height 16
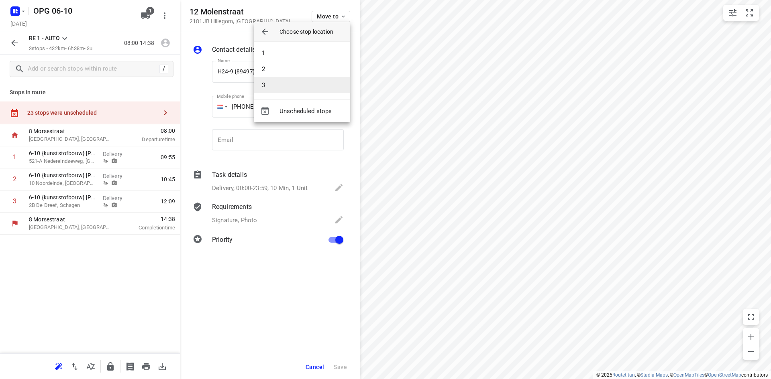
click at [294, 78] on li "3" at bounding box center [302, 85] width 96 height 16
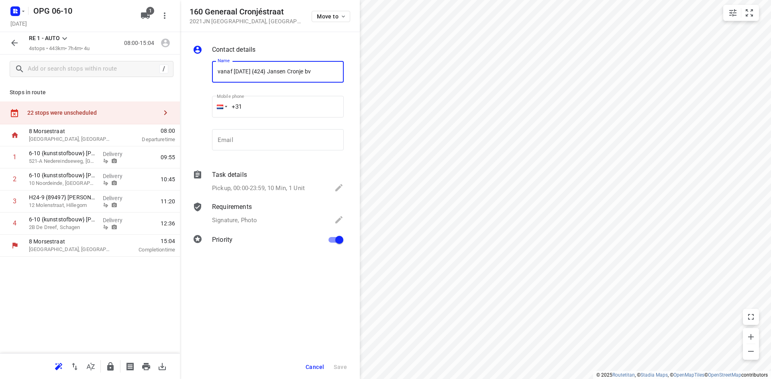
click at [321, 364] on span "Cancel" at bounding box center [314, 367] width 18 height 6
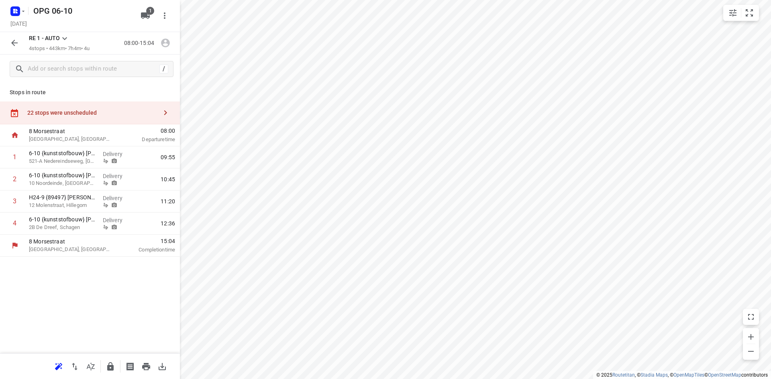
click at [94, 113] on div "22 stops were unscheduled" at bounding box center [92, 113] width 130 height 6
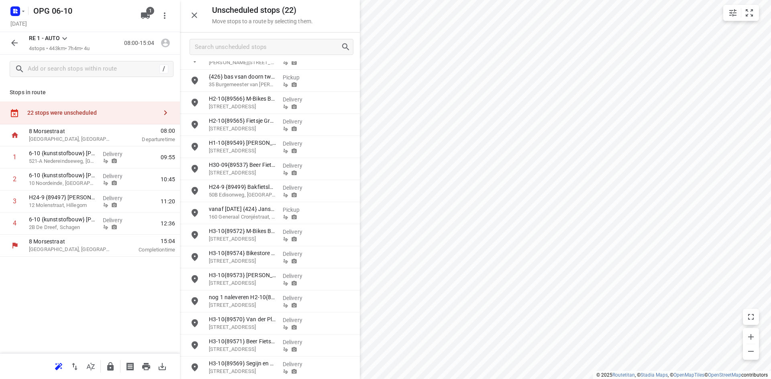
scroll to position [170, 0]
click at [197, 149] on input "grid" at bounding box center [195, 145] width 16 height 16
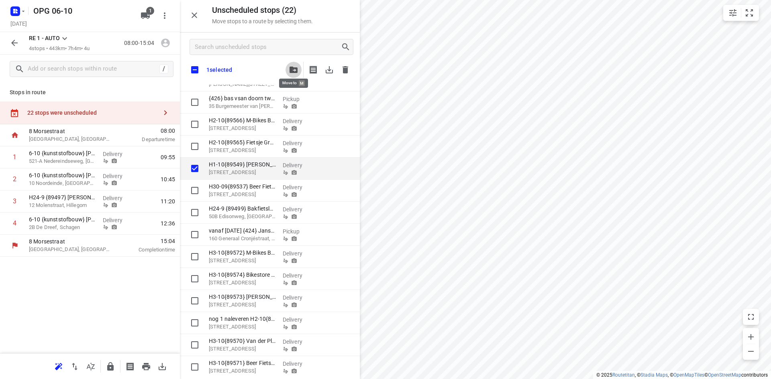
click at [293, 68] on icon "button" at bounding box center [293, 70] width 8 height 6
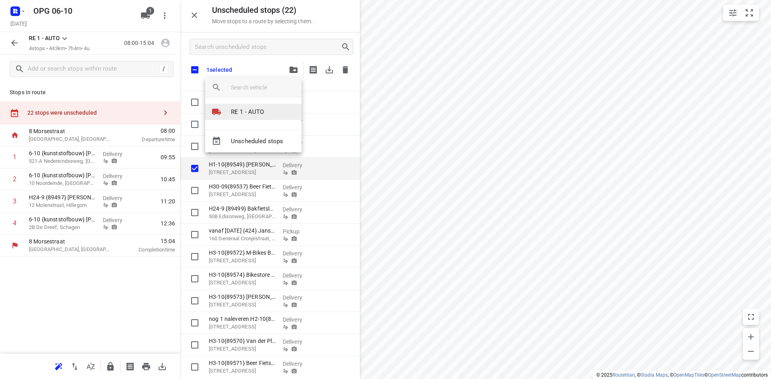
click at [248, 112] on p "RE 1 - AUTO" at bounding box center [247, 112] width 33 height 9
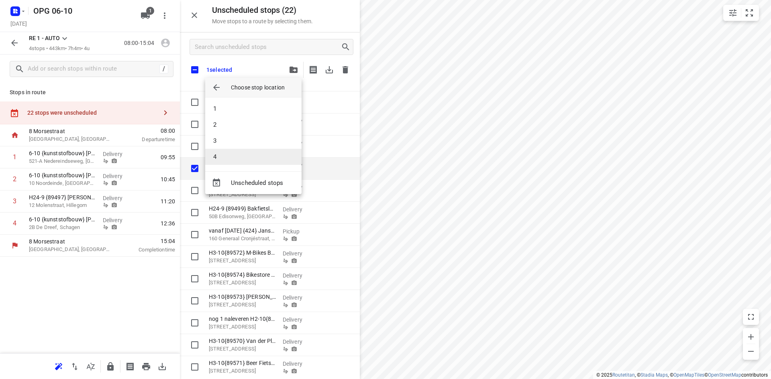
click at [237, 154] on li "4" at bounding box center [253, 157] width 96 height 16
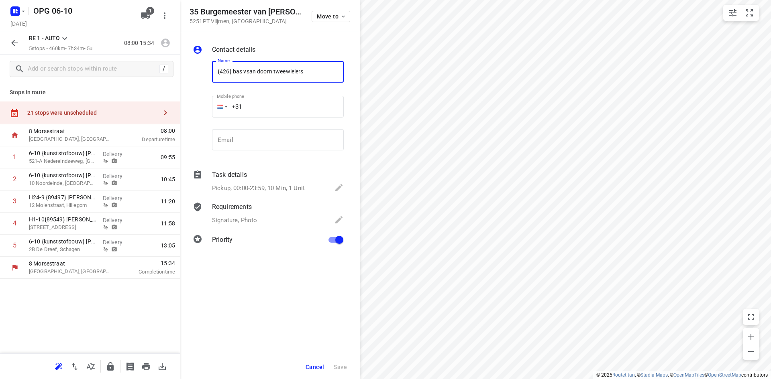
click at [311, 368] on span "Cancel" at bounding box center [314, 367] width 18 height 6
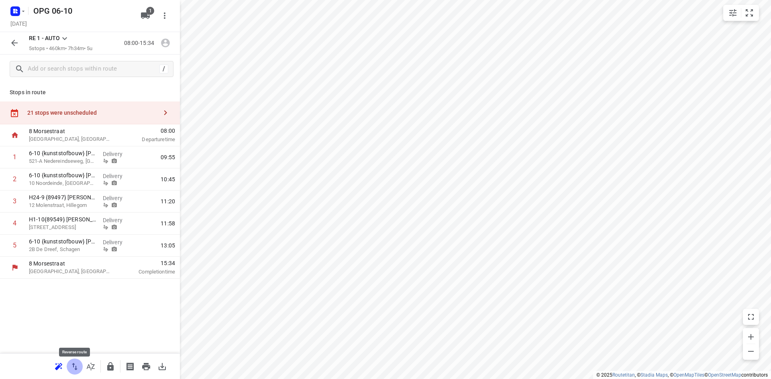
click at [75, 362] on icon "button" at bounding box center [75, 367] width 10 height 10
click at [17, 44] on icon "button" at bounding box center [15, 43] width 10 height 10
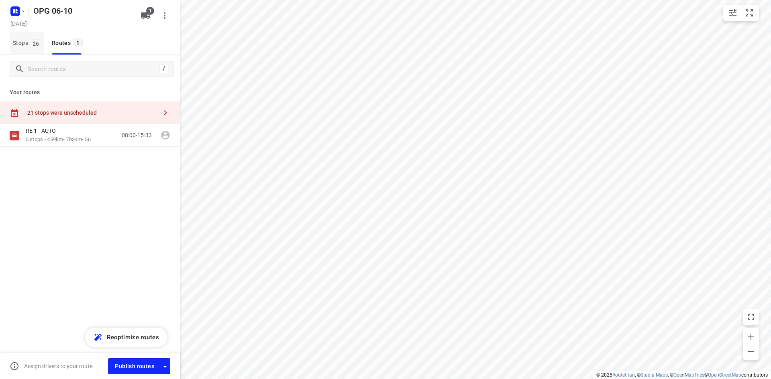
click at [33, 53] on button "Stops 26" at bounding box center [27, 43] width 34 height 22
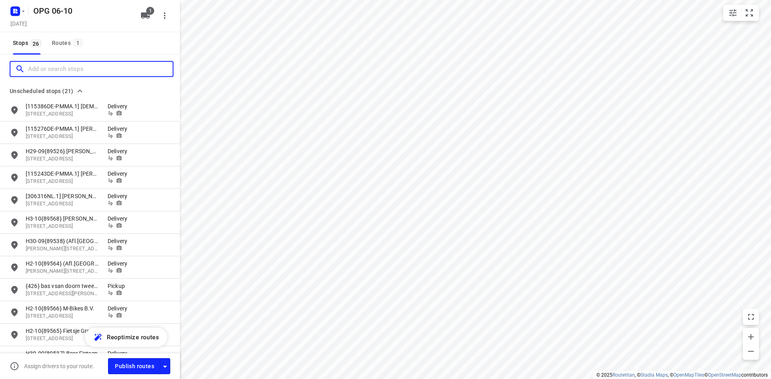
click at [37, 68] on input "Add or search stops" at bounding box center [100, 69] width 145 height 12
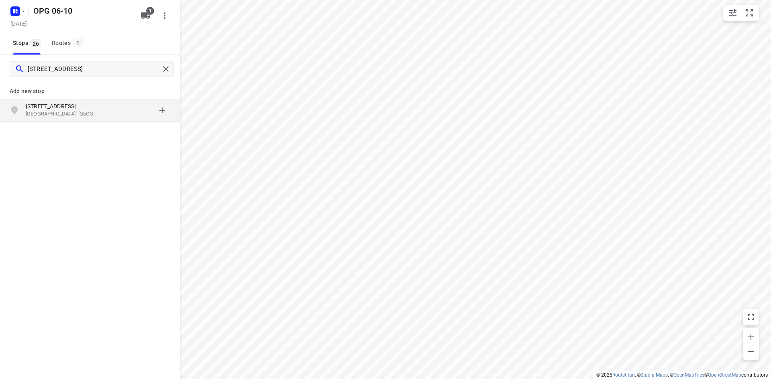
click at [82, 111] on p "[GEOGRAPHIC_DATA], [GEOGRAPHIC_DATA]" at bounding box center [63, 114] width 74 height 8
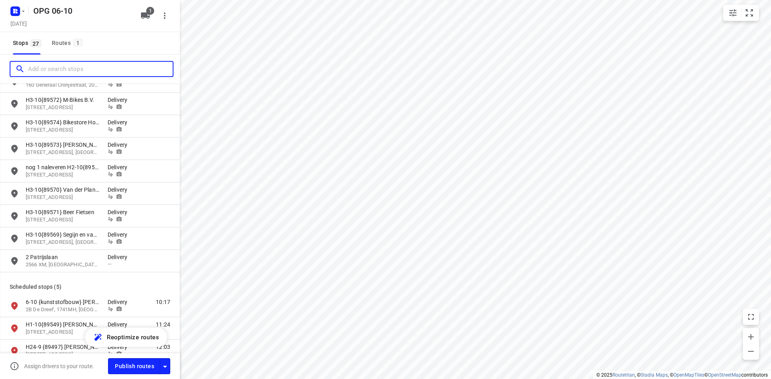
scroll to position [401, 0]
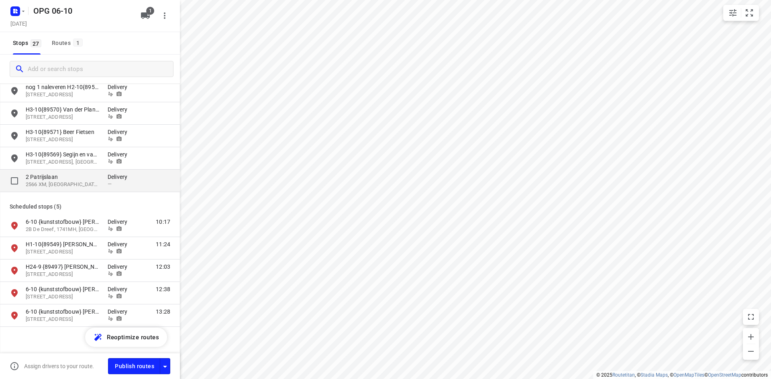
click at [88, 177] on p "2 Patrijslaan" at bounding box center [63, 177] width 74 height 8
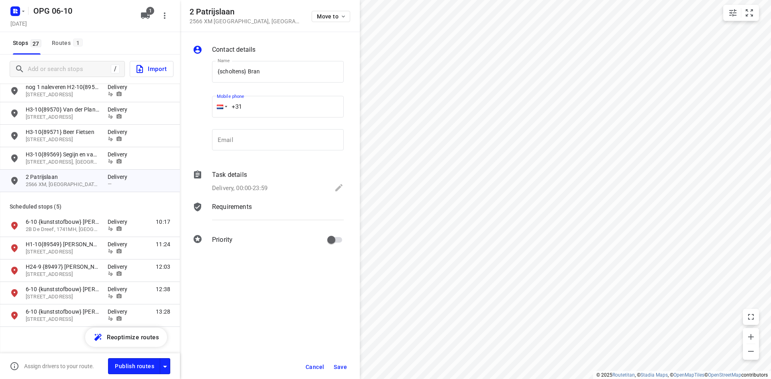
click at [254, 115] on input "+31" at bounding box center [278, 107] width 132 height 22
click at [238, 187] on p "Delivery, 00:00-23:59" at bounding box center [239, 188] width 55 height 9
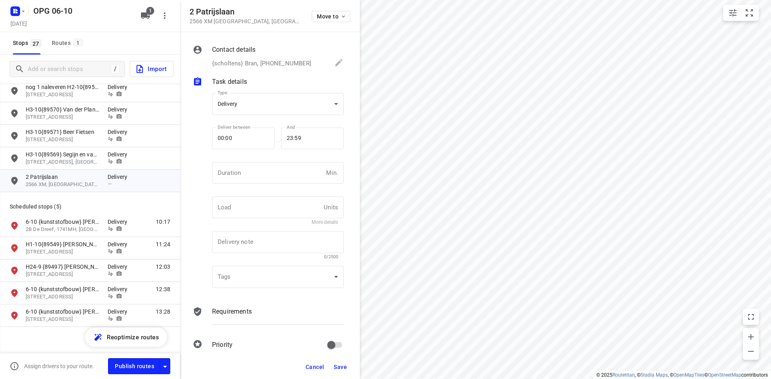
click at [255, 120] on div "Type Delivery delivery Type" at bounding box center [278, 107] width 132 height 28
click at [254, 103] on body "i © 2025 Routetitan , © Stadia Maps , © OpenMapTiles © OpenStreetMap contributo…" at bounding box center [385, 189] width 771 height 379
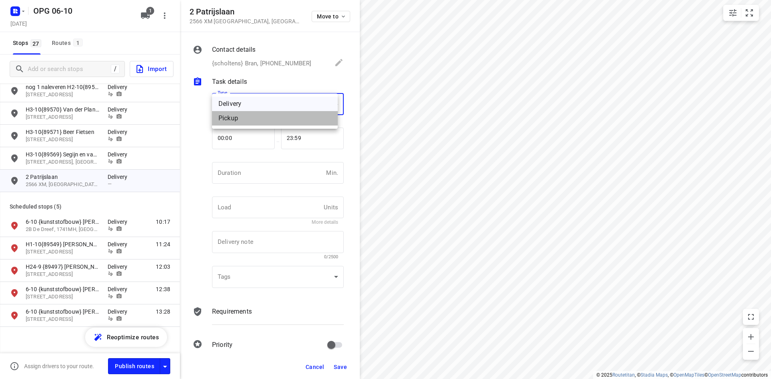
click at [249, 117] on div "Pickup" at bounding box center [274, 119] width 113 height 10
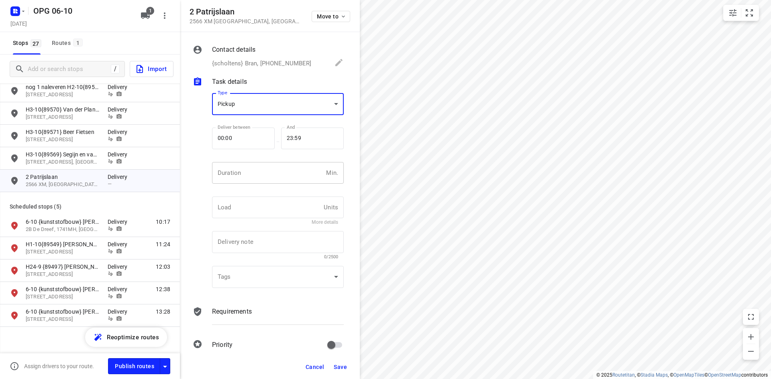
click at [253, 179] on input "number" at bounding box center [267, 173] width 111 height 22
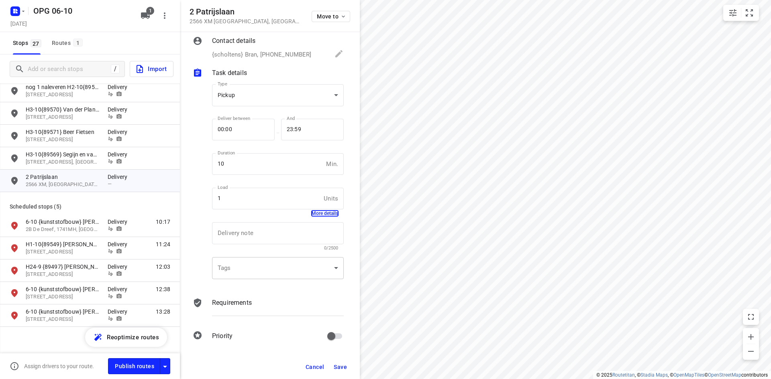
scroll to position [10, 0]
click at [238, 292] on div "Contact details {scholtens} Bran, [PHONE_NUMBER] Name {scholtens} Bran Name Mob…" at bounding box center [270, 193] width 180 height 323
click at [239, 289] on div "Contact details {scholtens} Bran, [PHONE_NUMBER] Name {scholtens} Bran Name Mob…" at bounding box center [270, 193] width 180 height 323
click at [238, 298] on p "Requirements" at bounding box center [232, 302] width 40 height 10
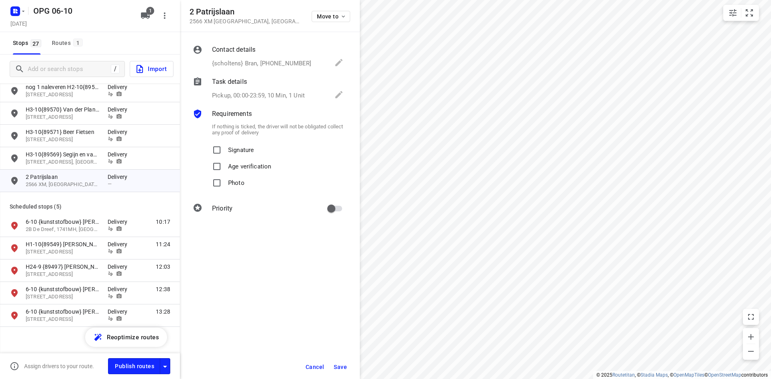
scroll to position [0, 0]
click at [231, 149] on p "Signature" at bounding box center [241, 148] width 26 height 12
click at [225, 149] on input "Signature" at bounding box center [217, 150] width 16 height 16
click at [230, 195] on div "Contact details {scholtens} Bran, [PHONE_NUMBER] Name {scholtens} Bran Name Mob…" at bounding box center [270, 130] width 180 height 197
click at [237, 186] on p "Photo" at bounding box center [236, 181] width 16 height 12
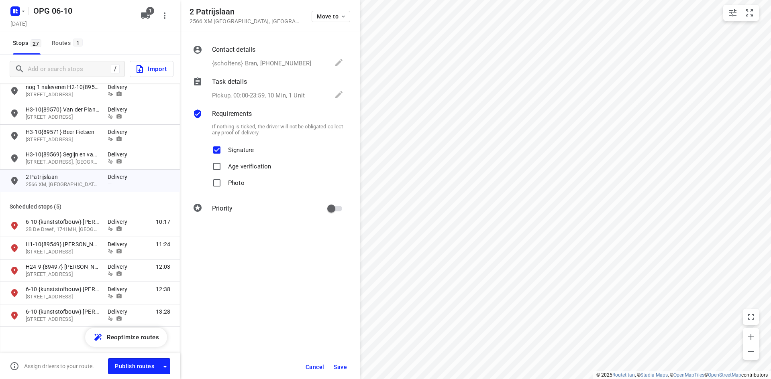
click at [225, 186] on input "Photo" at bounding box center [217, 183] width 16 height 16
click at [340, 366] on span "Save" at bounding box center [340, 367] width 13 height 6
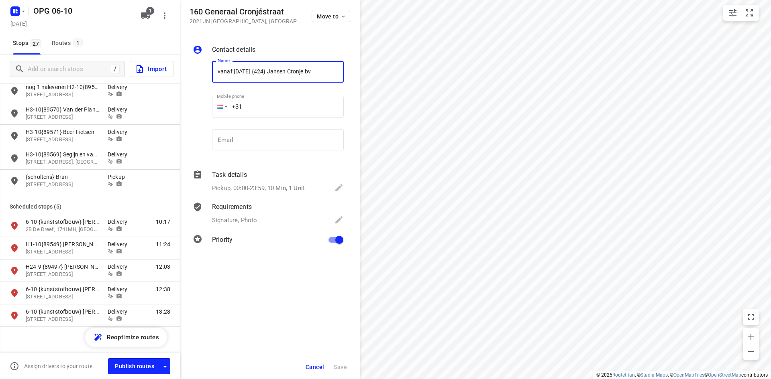
click at [309, 368] on span "Cancel" at bounding box center [314, 367] width 18 height 6
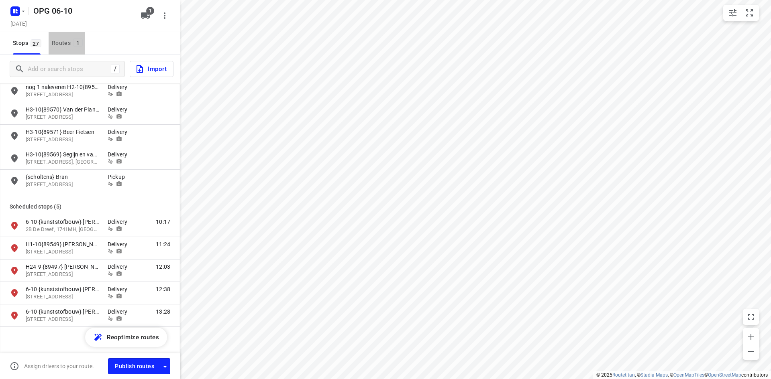
click at [65, 42] on div "Routes 1" at bounding box center [68, 43] width 33 height 10
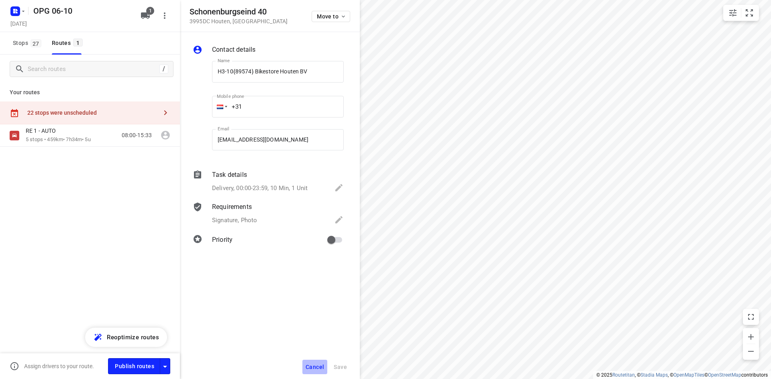
click at [314, 364] on span "Cancel" at bounding box center [314, 367] width 18 height 6
click at [314, 366] on span "Cancel" at bounding box center [314, 367] width 18 height 6
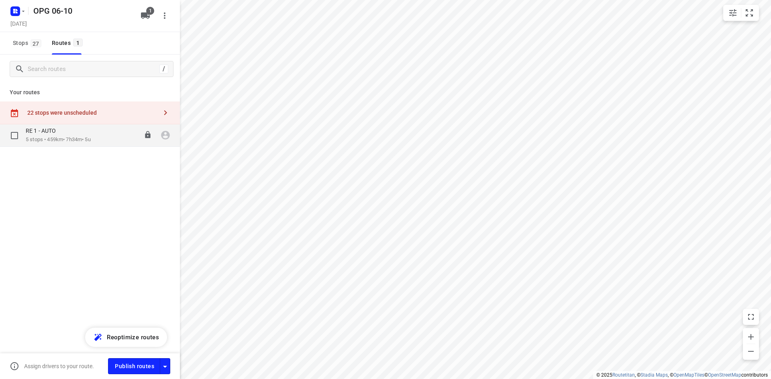
click at [73, 146] on div "RE 1 - AUTO 5 stops • 459km • 7h34m • 5u 08:00-15:33" at bounding box center [90, 135] width 180 height 22
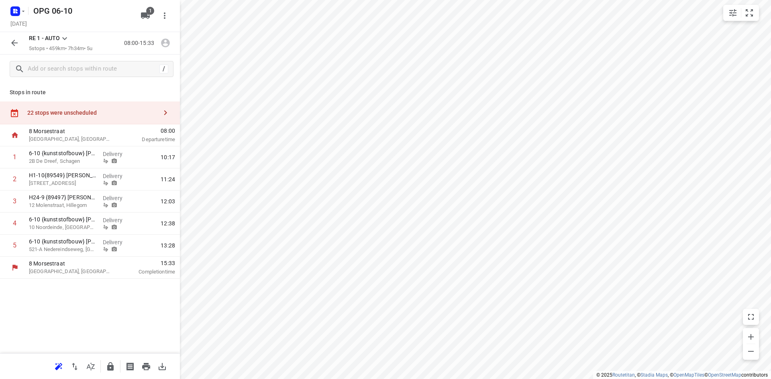
click at [52, 113] on div "22 stops were unscheduled" at bounding box center [92, 113] width 130 height 6
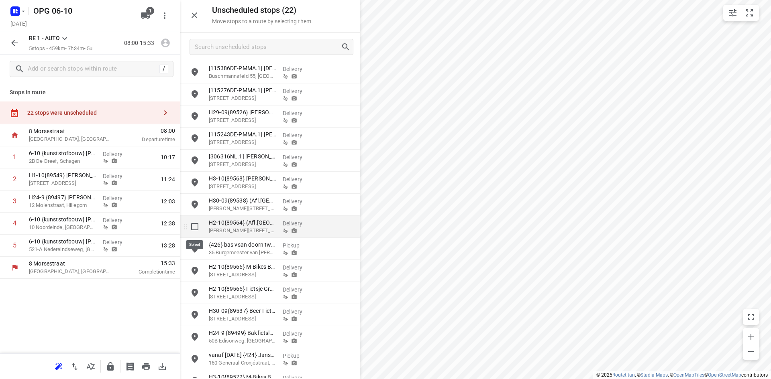
click at [190, 228] on input "grid" at bounding box center [195, 227] width 16 height 16
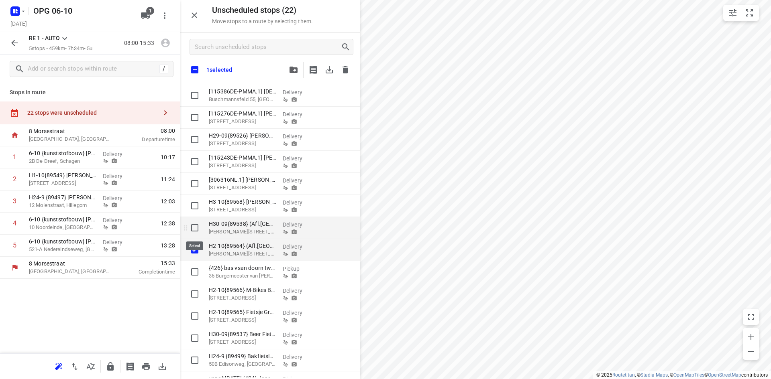
click at [192, 232] on input "grid" at bounding box center [195, 228] width 16 height 16
click at [295, 70] on icon "button" at bounding box center [293, 70] width 8 height 6
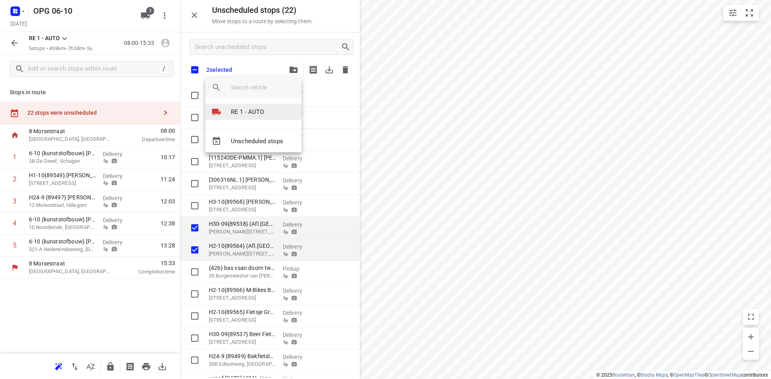
click at [258, 111] on p "RE 1 - AUTO" at bounding box center [247, 112] width 33 height 9
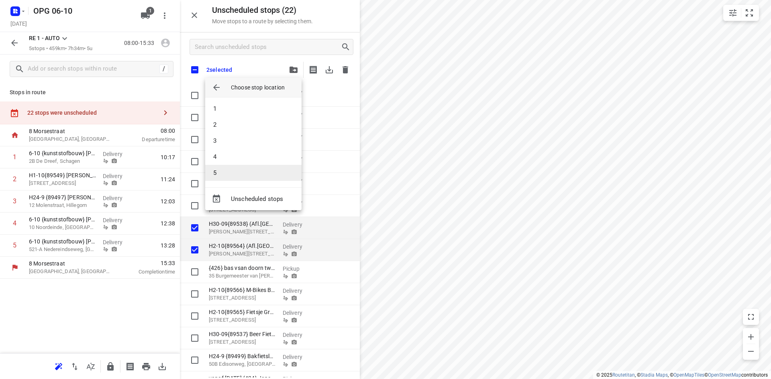
click at [238, 177] on li "5" at bounding box center [253, 173] width 96 height 16
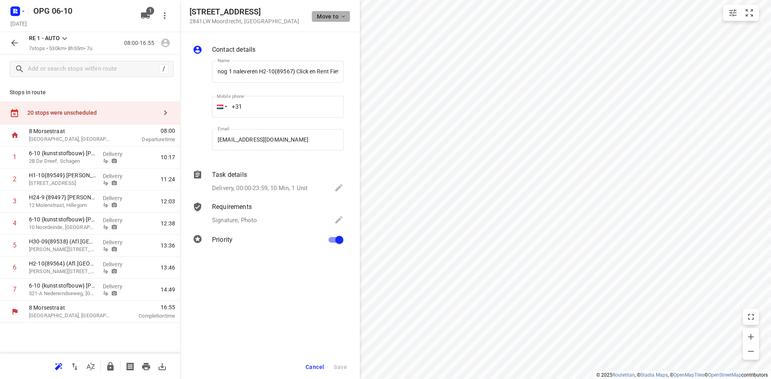
click at [328, 15] on span "Move to" at bounding box center [332, 16] width 30 height 6
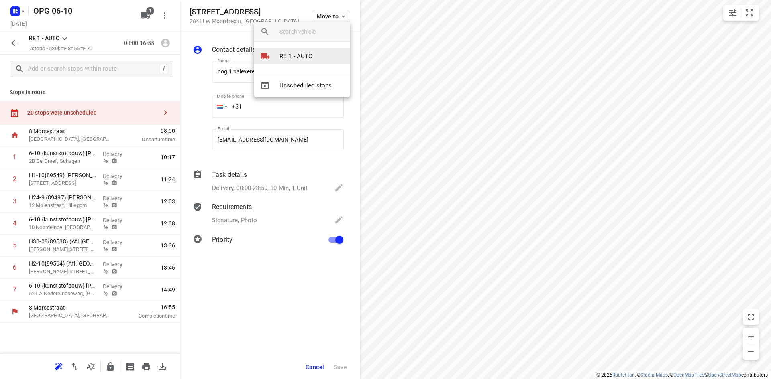
click at [312, 53] on li "RE 1 - AUTO" at bounding box center [302, 56] width 96 height 16
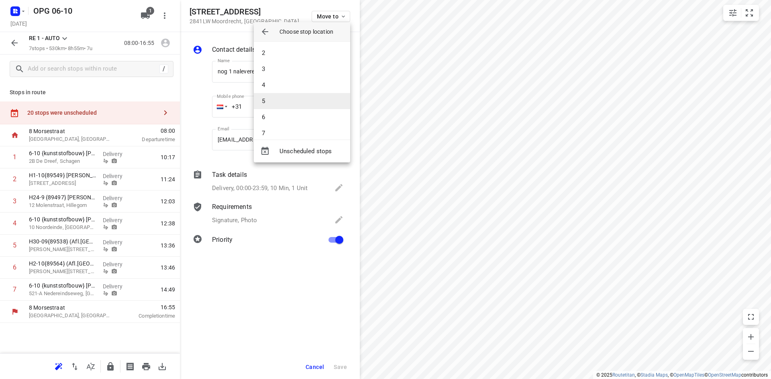
scroll to position [24, 0]
click at [293, 120] on li "7" at bounding box center [302, 125] width 96 height 16
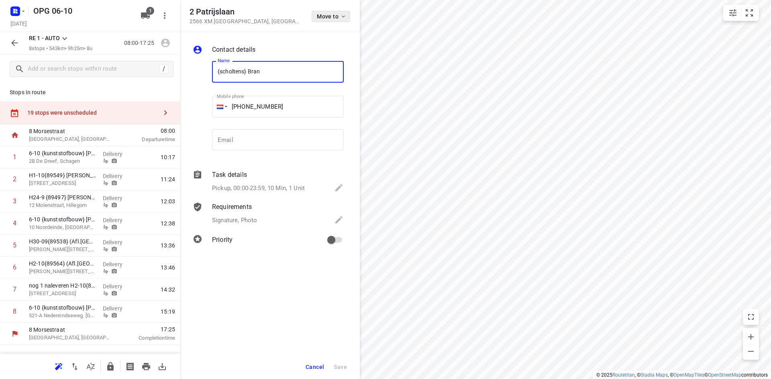
click at [326, 14] on span "Move to" at bounding box center [332, 16] width 30 height 6
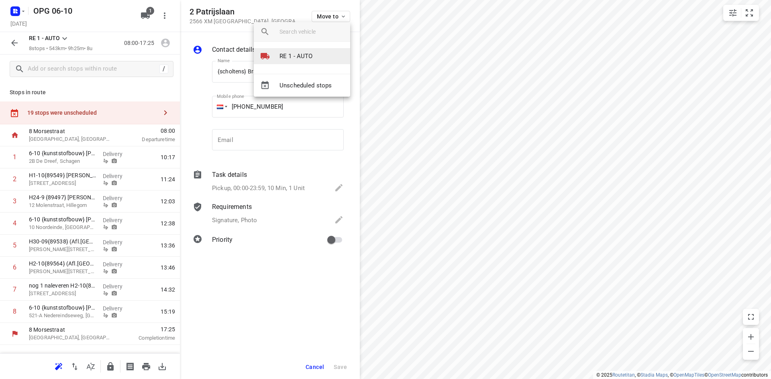
click at [304, 52] on p "RE 1 - AUTO" at bounding box center [295, 56] width 33 height 9
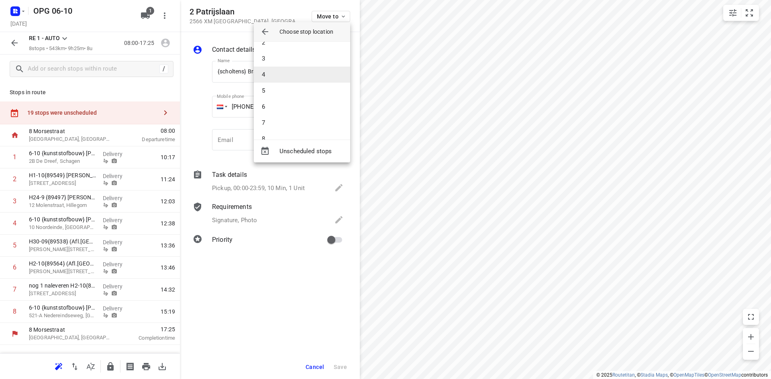
scroll to position [40, 0]
click at [273, 91] on li "6" at bounding box center [302, 93] width 96 height 16
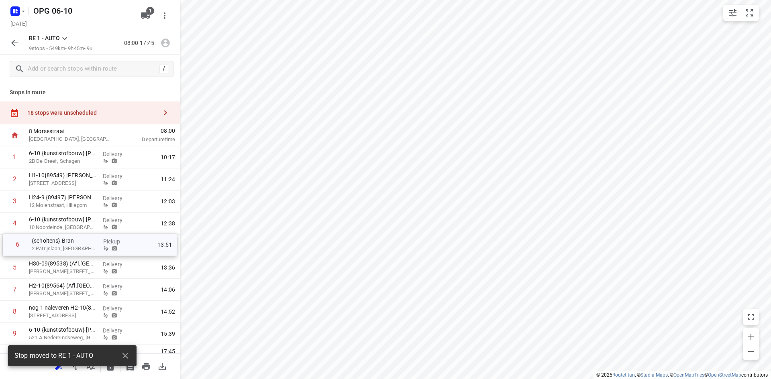
drag, startPoint x: 62, startPoint y: 268, endPoint x: 65, endPoint y: 242, distance: 26.2
click at [65, 242] on div "1 6-10 {kunststofbouw} [PERSON_NAME] 2B De Dreef, Schagen Delivery 10:17 2 H1-1…" at bounding box center [90, 246] width 180 height 199
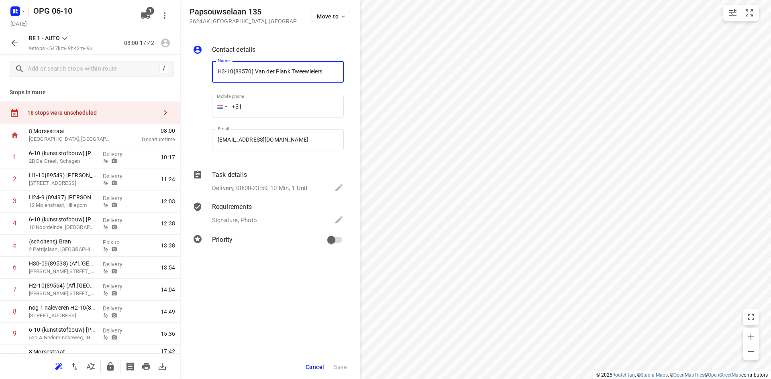
click at [316, 369] on span "Cancel" at bounding box center [314, 367] width 18 height 6
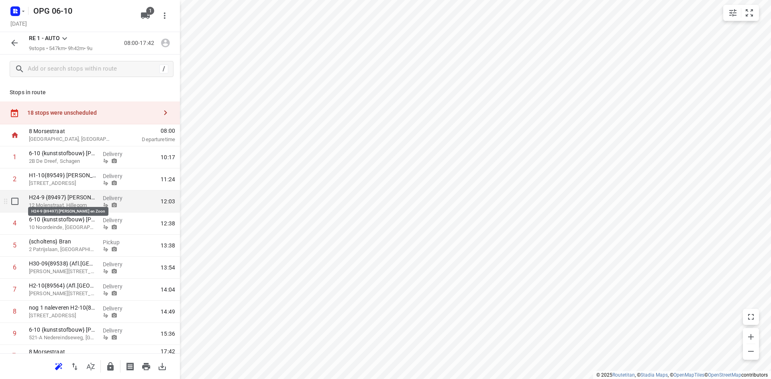
click at [55, 202] on p "12 Molenstraat, Hillegom" at bounding box center [62, 206] width 67 height 8
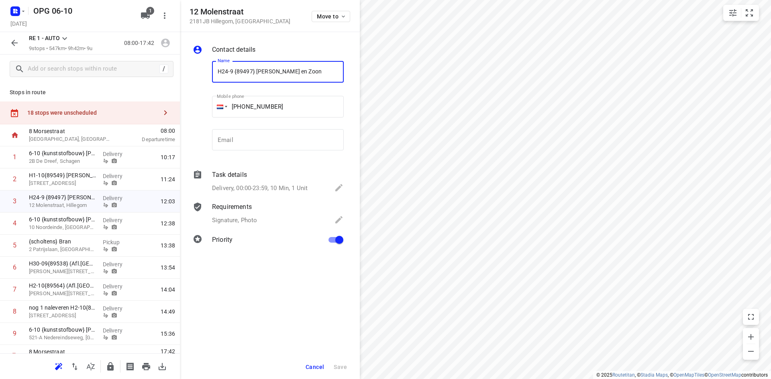
click at [249, 185] on p "Delivery, 00:00-23:59, 10 Min, 1 Unit" at bounding box center [260, 188] width 96 height 9
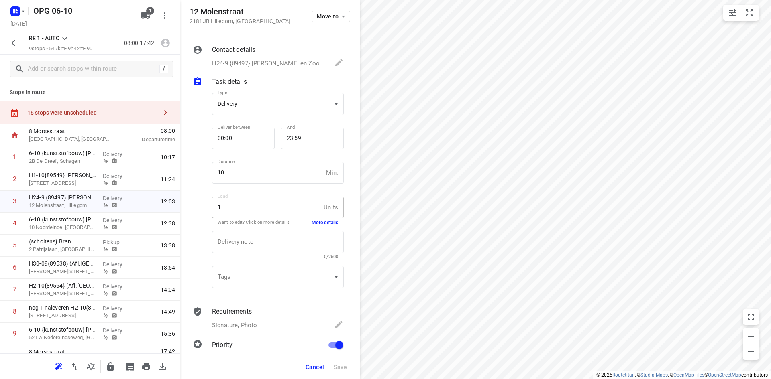
click at [315, 361] on button "Cancel" at bounding box center [314, 367] width 25 height 14
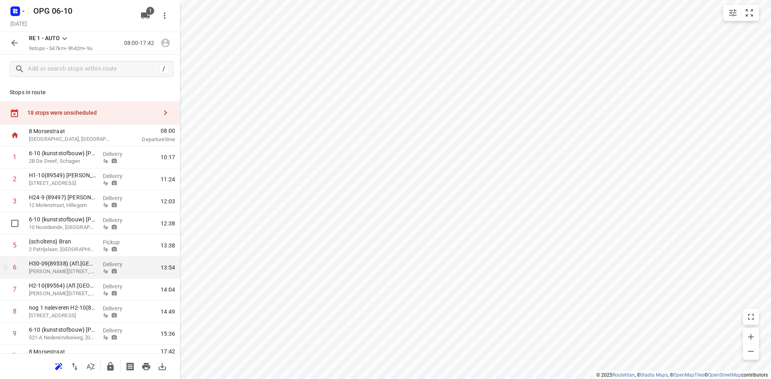
scroll to position [14, 0]
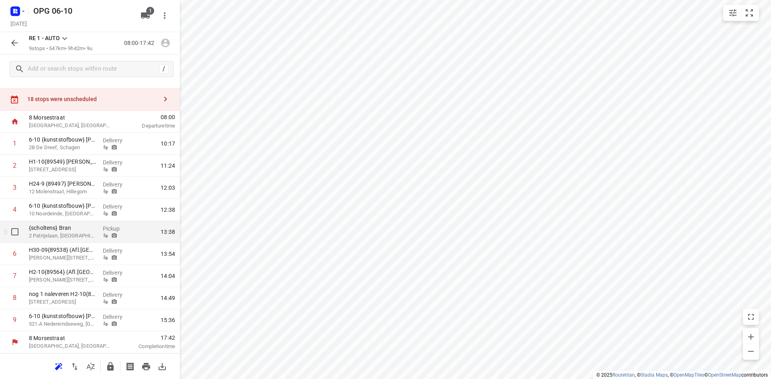
click at [122, 236] on div at bounding box center [118, 236] width 30 height 6
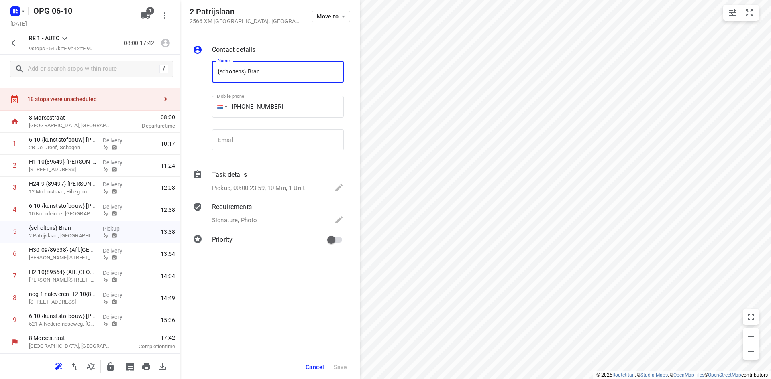
click at [215, 75] on input "{scholtens} Bran" at bounding box center [278, 72] width 132 height 22
click at [346, 368] on span "Save" at bounding box center [340, 367] width 13 height 6
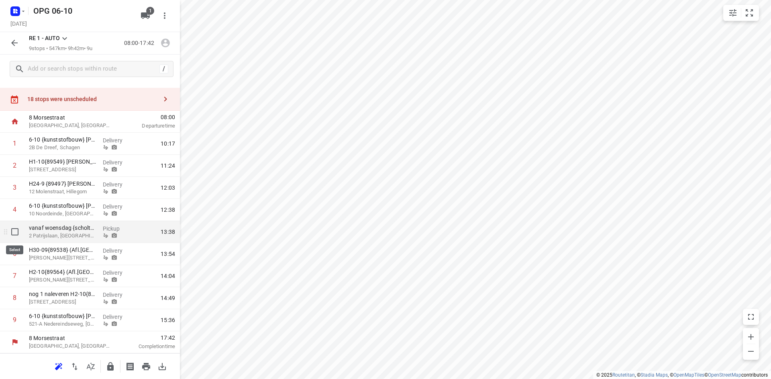
click at [18, 236] on input "checkbox" at bounding box center [15, 232] width 16 height 16
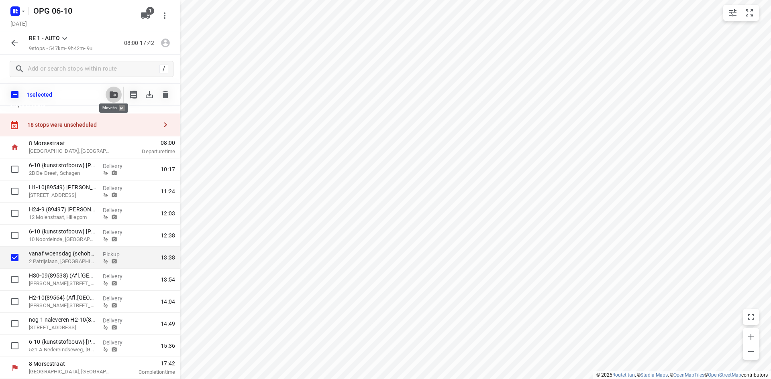
click at [114, 94] on icon "button" at bounding box center [114, 95] width 8 height 6
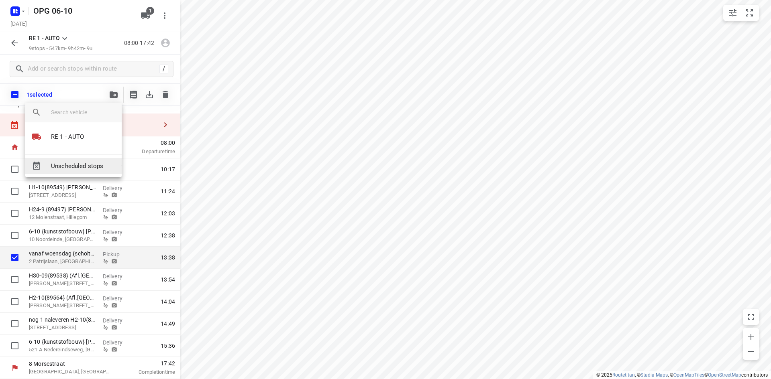
click at [75, 170] on span "Unscheduled stops" at bounding box center [83, 166] width 64 height 9
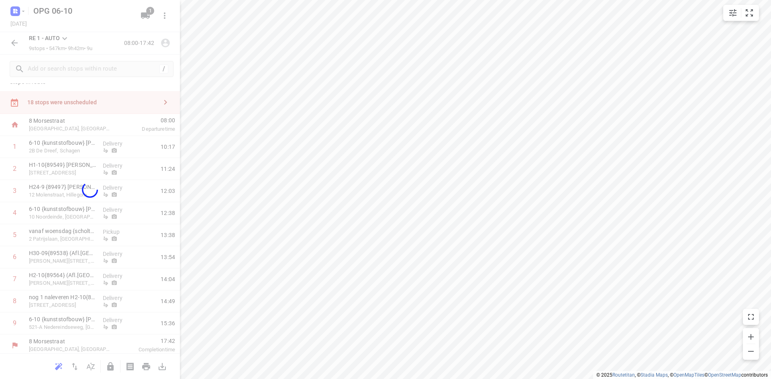
scroll to position [0, 0]
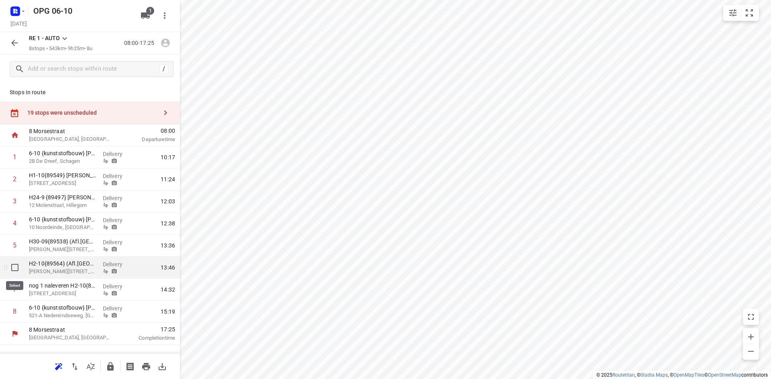
click at [14, 268] on input "checkbox" at bounding box center [15, 268] width 16 height 16
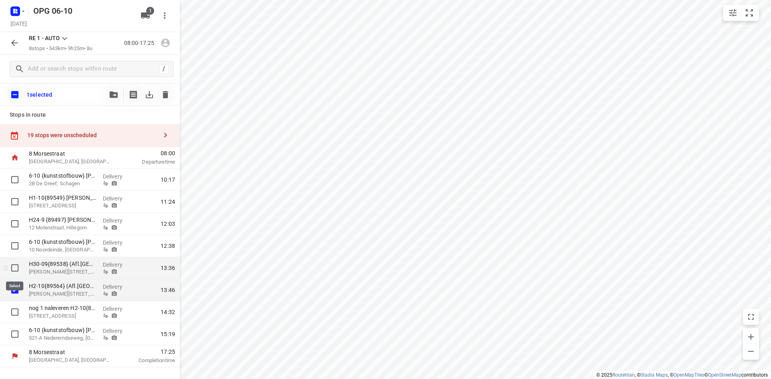
click at [14, 264] on input "checkbox" at bounding box center [15, 268] width 16 height 16
click at [110, 97] on icon "button" at bounding box center [114, 95] width 8 height 6
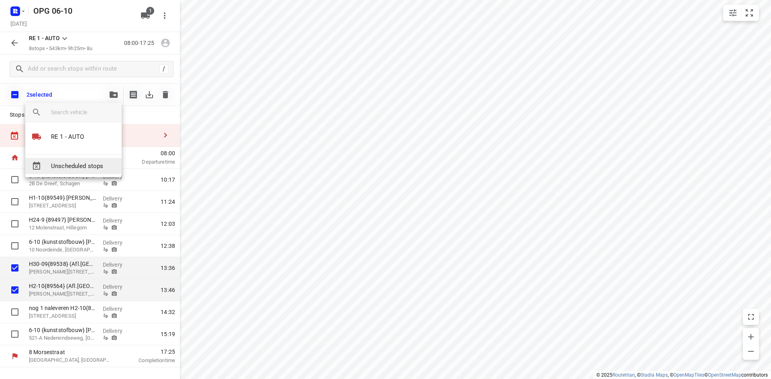
click at [82, 171] on span "Unscheduled stops" at bounding box center [83, 166] width 64 height 9
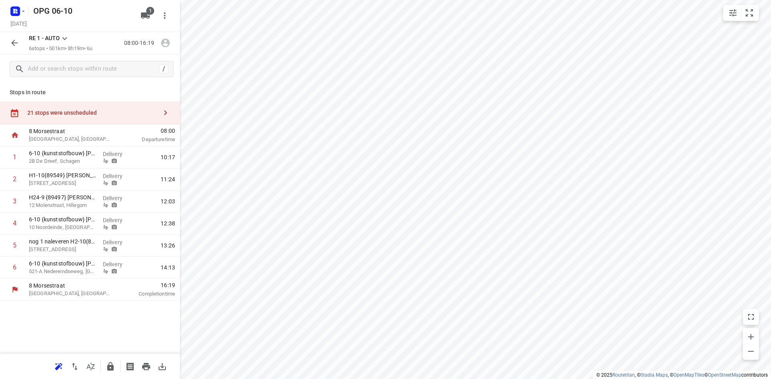
click at [81, 110] on div "21 stops were unscheduled" at bounding box center [92, 113] width 130 height 6
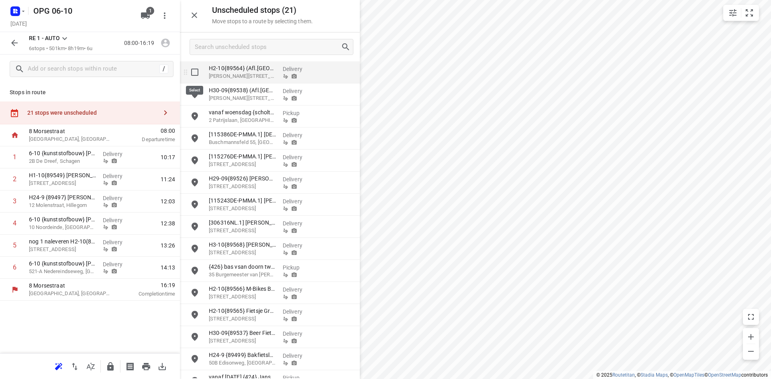
click at [189, 72] on input "grid" at bounding box center [195, 72] width 16 height 16
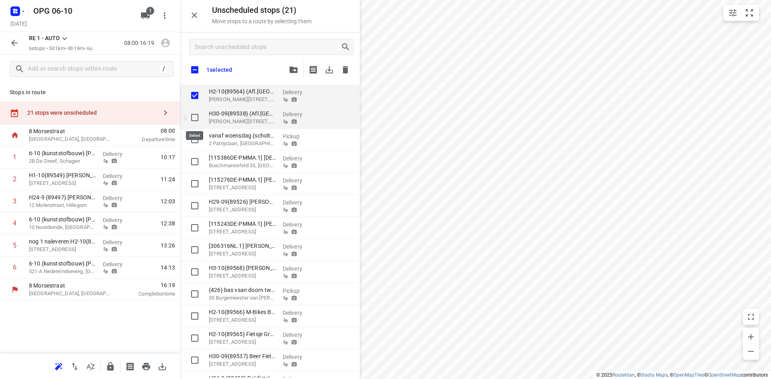
click at [193, 120] on input "grid" at bounding box center [195, 118] width 16 height 16
click at [288, 71] on button "button" at bounding box center [293, 70] width 16 height 16
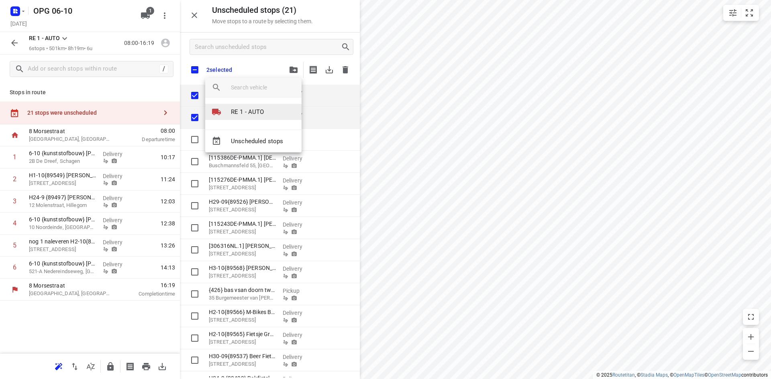
click at [246, 111] on p "RE 1 - AUTO" at bounding box center [247, 112] width 33 height 9
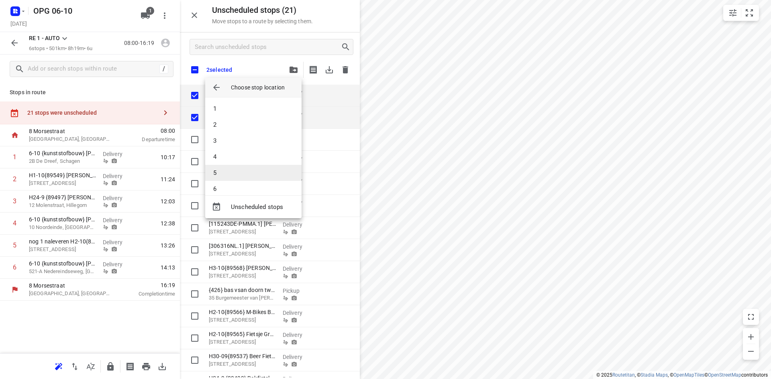
click at [217, 171] on li "5" at bounding box center [253, 173] width 96 height 16
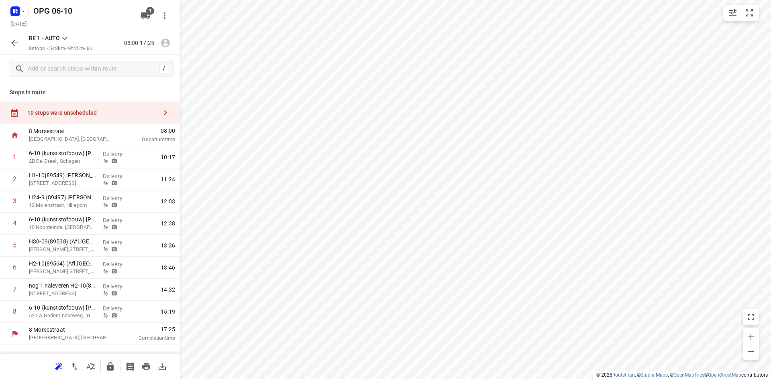
click at [7, 45] on button "button" at bounding box center [14, 43] width 16 height 16
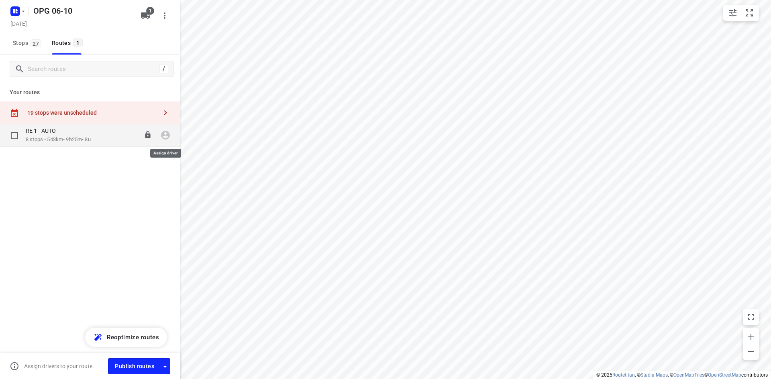
click at [161, 134] on icon "button" at bounding box center [165, 135] width 10 height 10
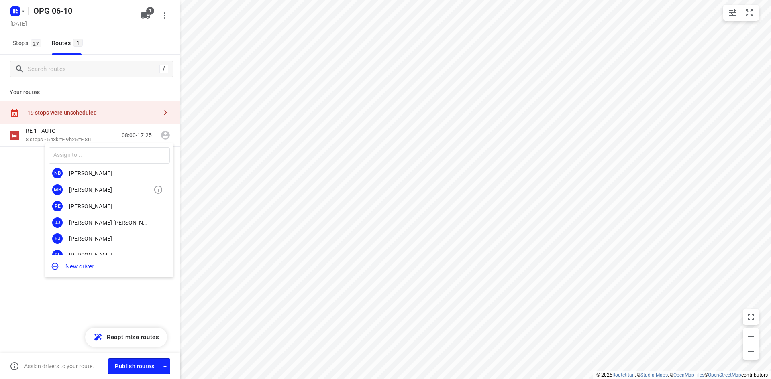
scroll to position [40, 0]
click at [93, 237] on div "[PERSON_NAME]" at bounding box center [111, 237] width 84 height 6
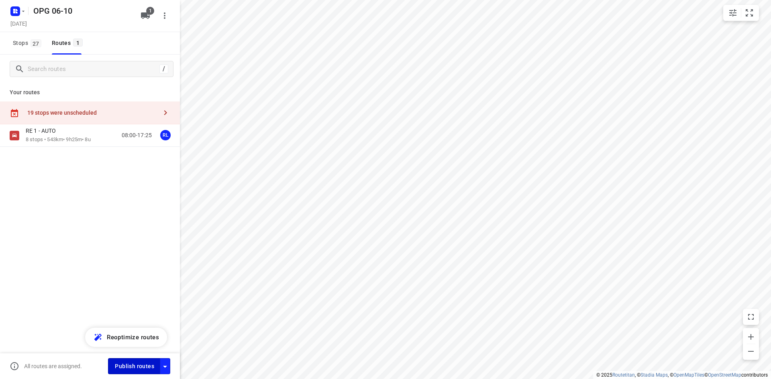
click at [126, 369] on span "Publish routes" at bounding box center [134, 367] width 39 height 10
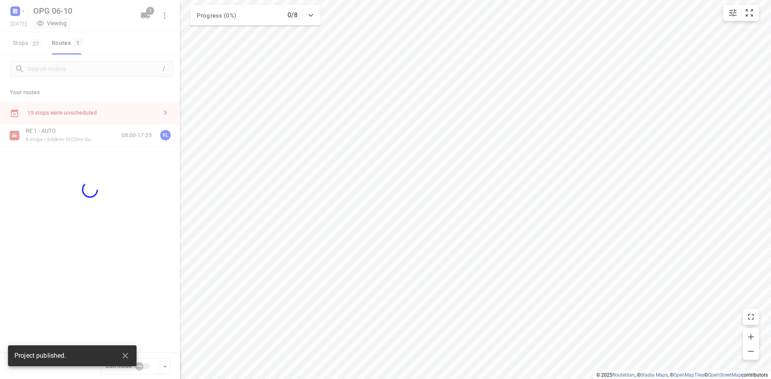
click at [87, 140] on div at bounding box center [90, 189] width 180 height 379
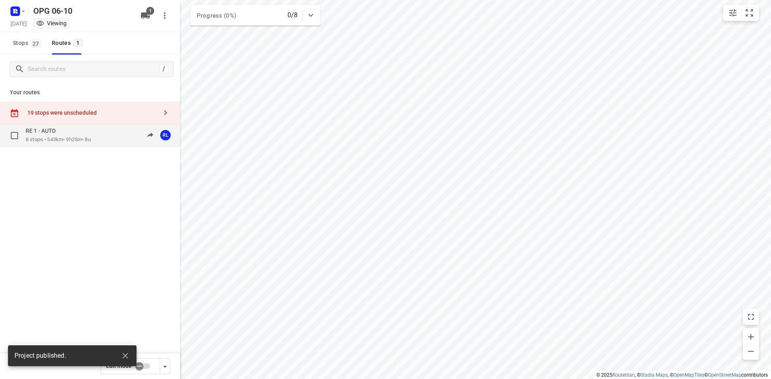
click at [91, 138] on p "8 stops • 543km • 9h25m • 8u" at bounding box center [58, 140] width 65 height 8
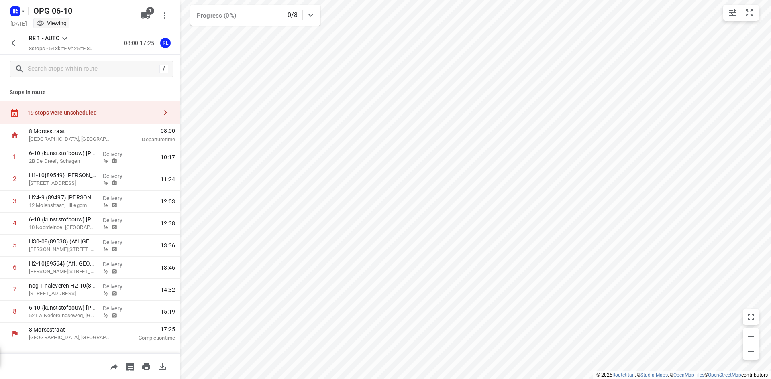
click at [145, 363] on icon "button" at bounding box center [146, 366] width 8 height 7
